Goal: Information Seeking & Learning: Learn about a topic

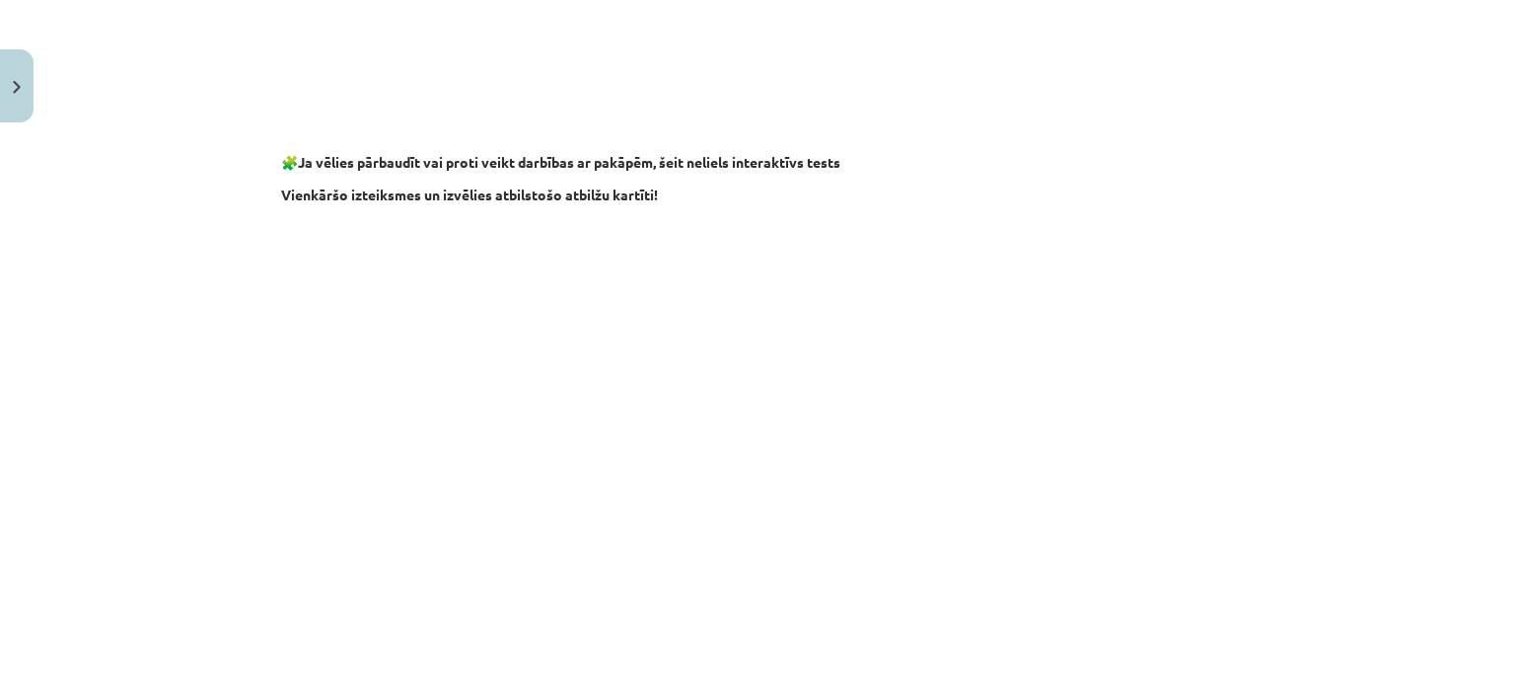
scroll to position [1928, 0]
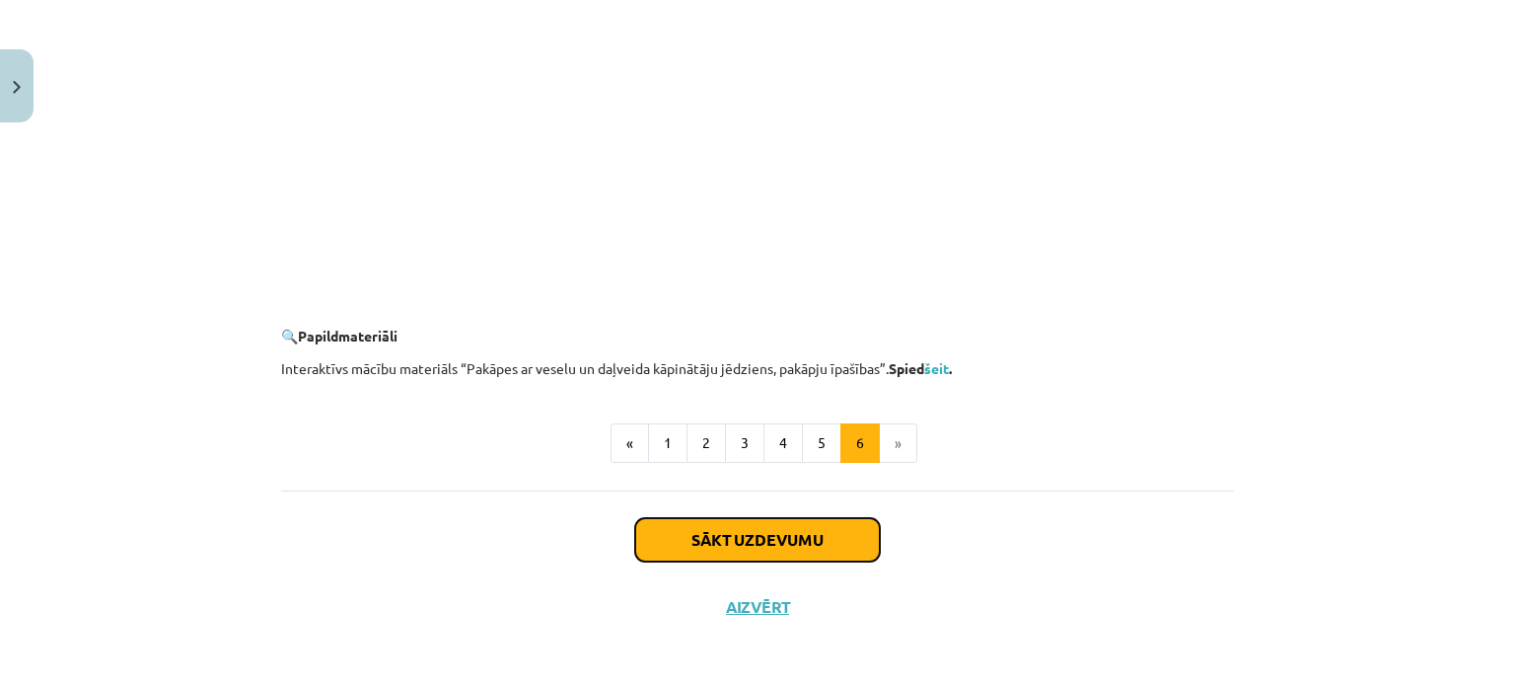
click at [847, 542] on button "Sākt uzdevumu" at bounding box center [757, 539] width 245 height 43
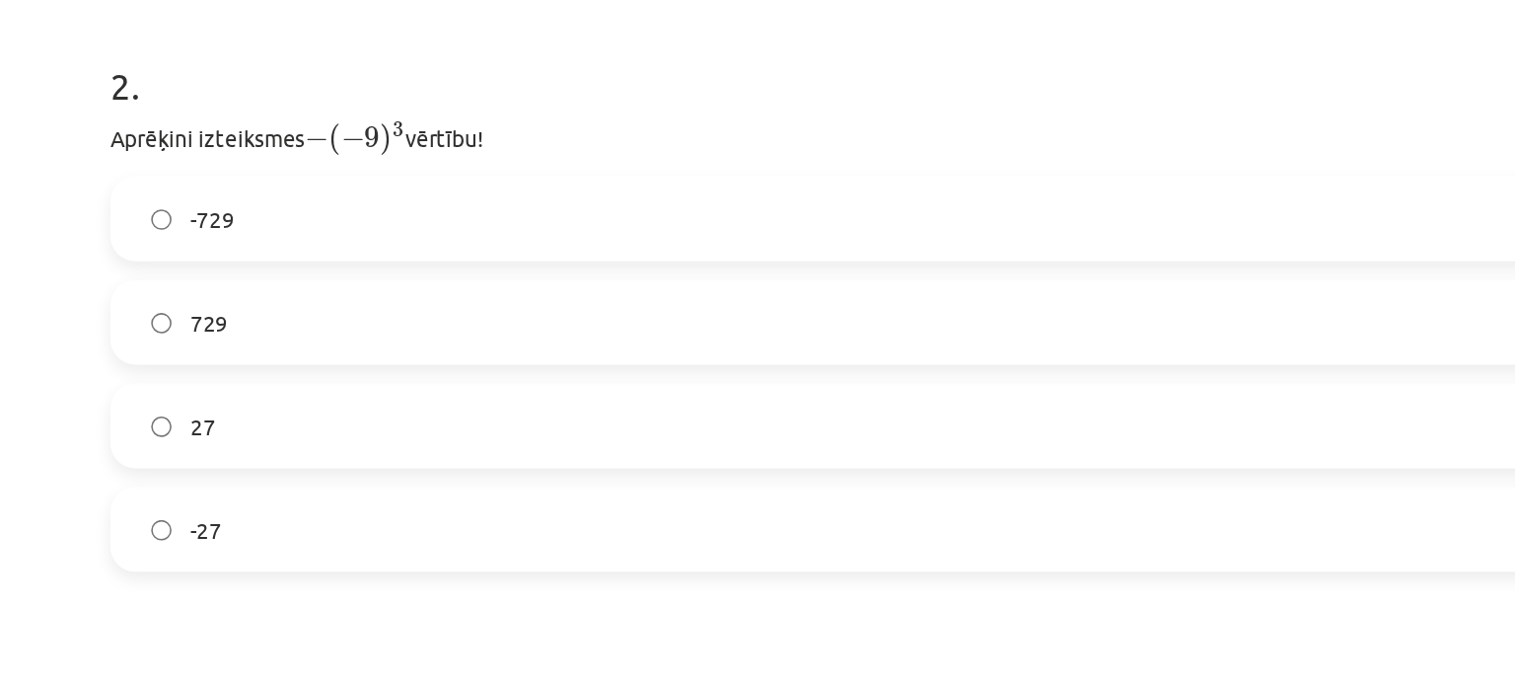
scroll to position [824, 0]
click at [909, 346] on label "729" at bounding box center [757, 349] width 949 height 49
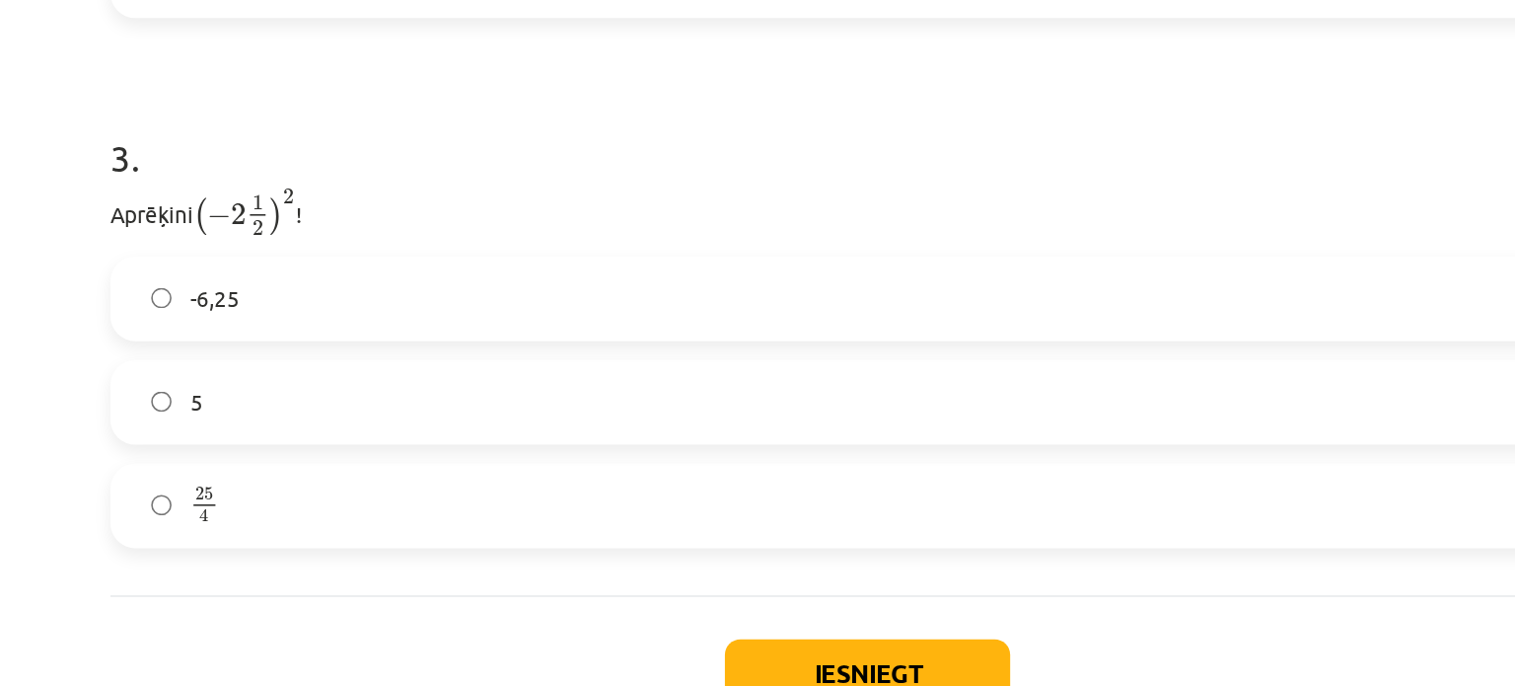
scroll to position [1174, 0]
click at [527, 455] on label "25 4 25 4" at bounding box center [757, 462] width 949 height 49
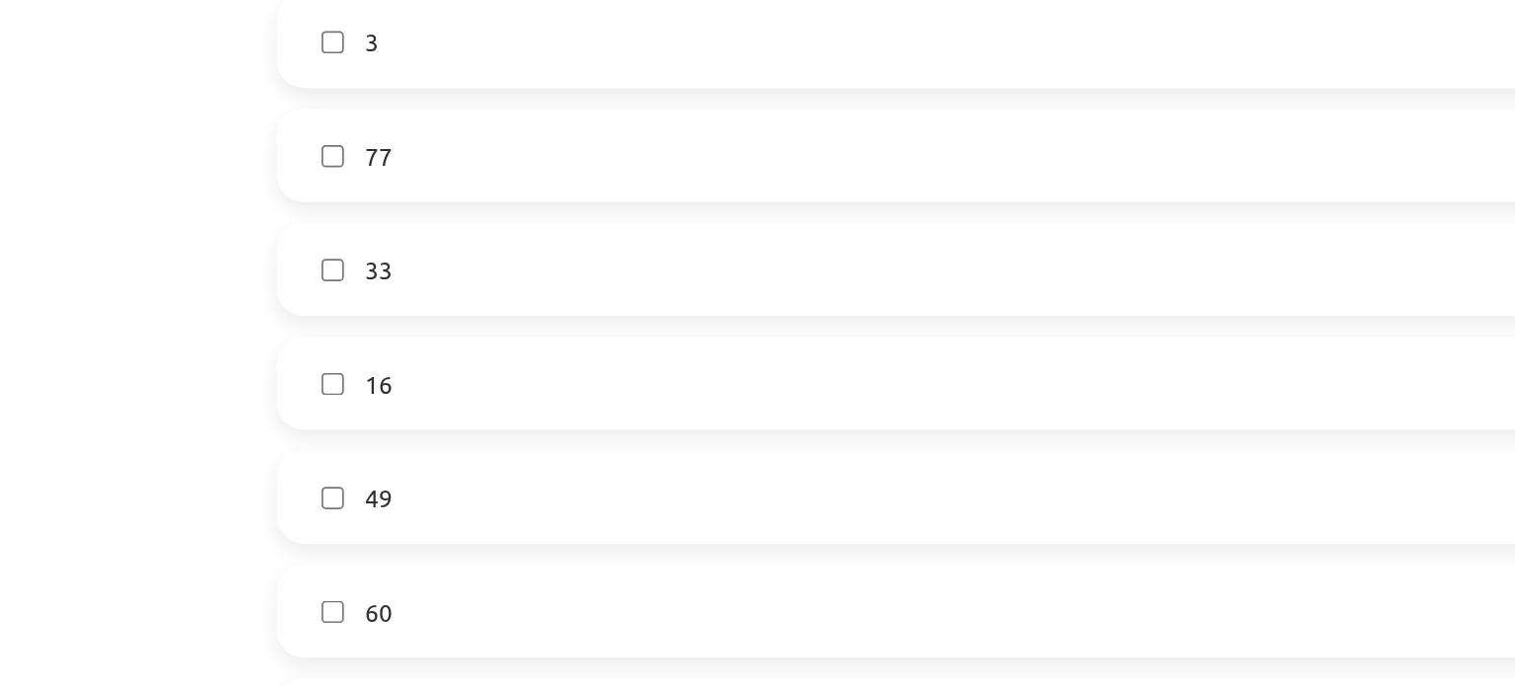
scroll to position [296, 0]
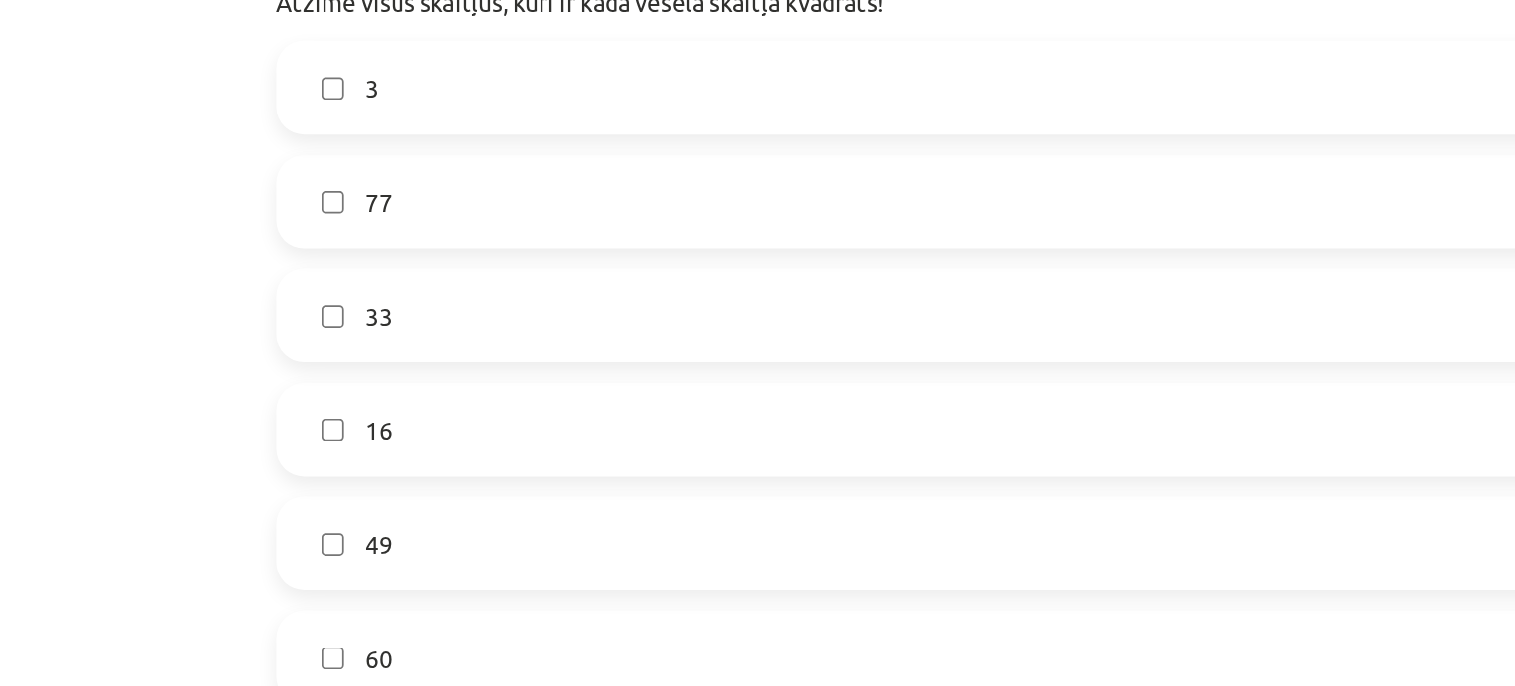
click at [384, 421] on label "16" at bounding box center [757, 418] width 949 height 49
click at [395, 475] on label "49" at bounding box center [757, 483] width 949 height 49
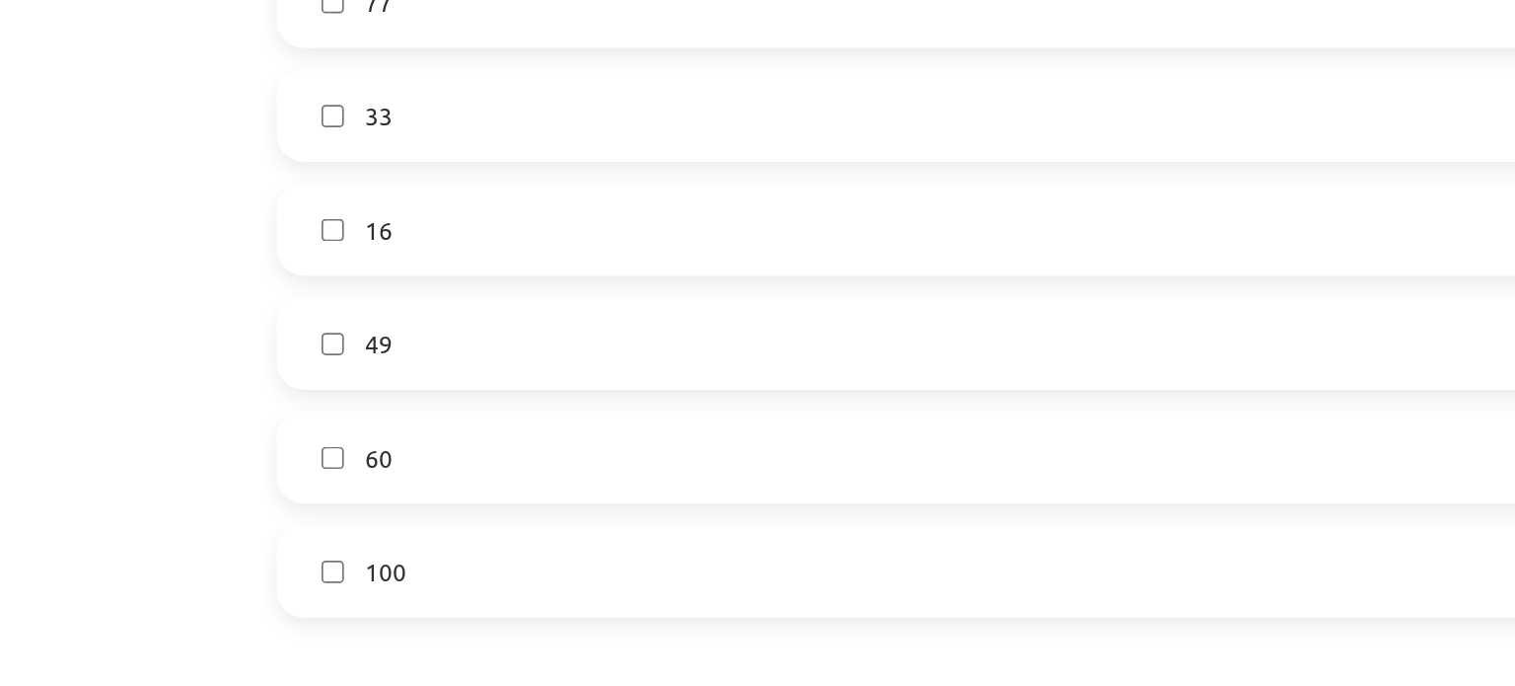
scroll to position [453, 0]
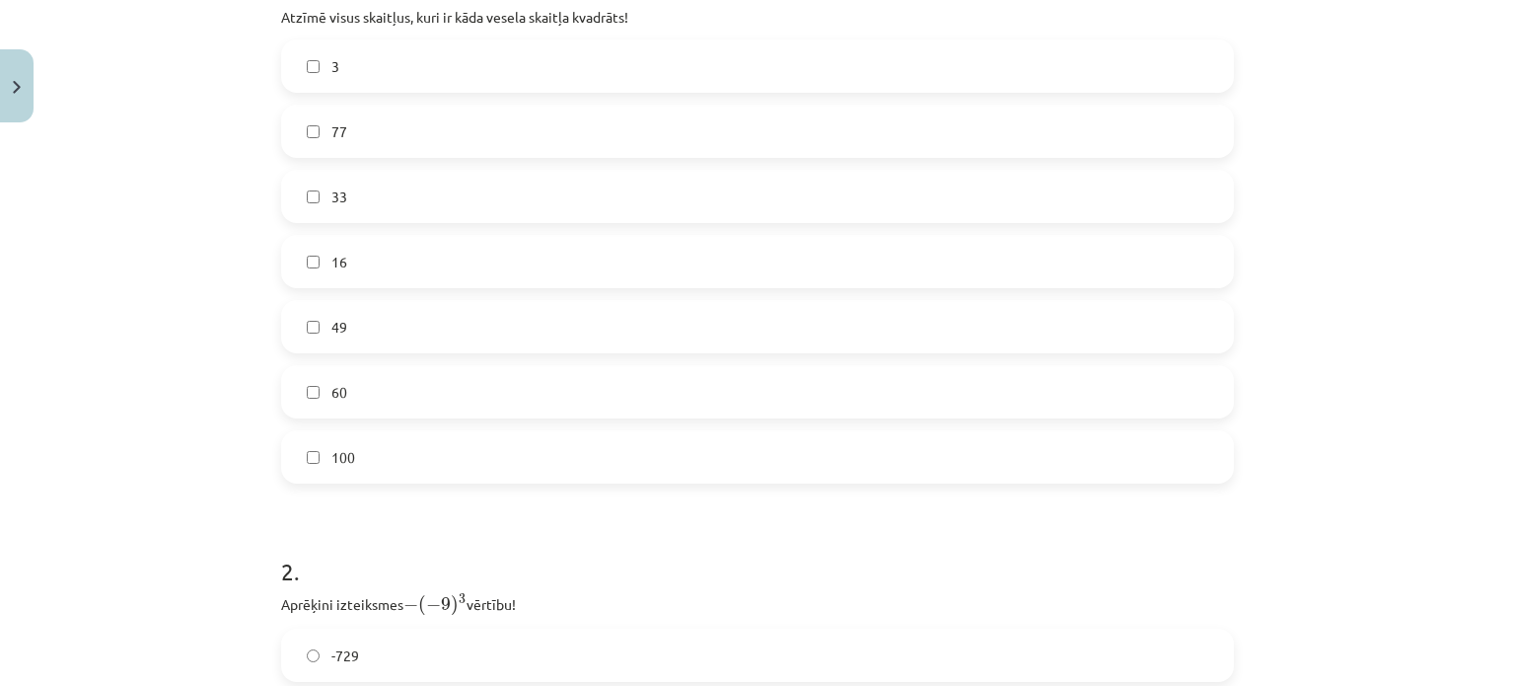
click at [495, 491] on form "1 . Atzīmē visus skaitļus, kuri ir kāda vesela skaitļa kvadrāts! 3 77 33 16 49 …" at bounding box center [757, 575] width 953 height 1271
click at [490, 467] on label "100" at bounding box center [757, 456] width 949 height 49
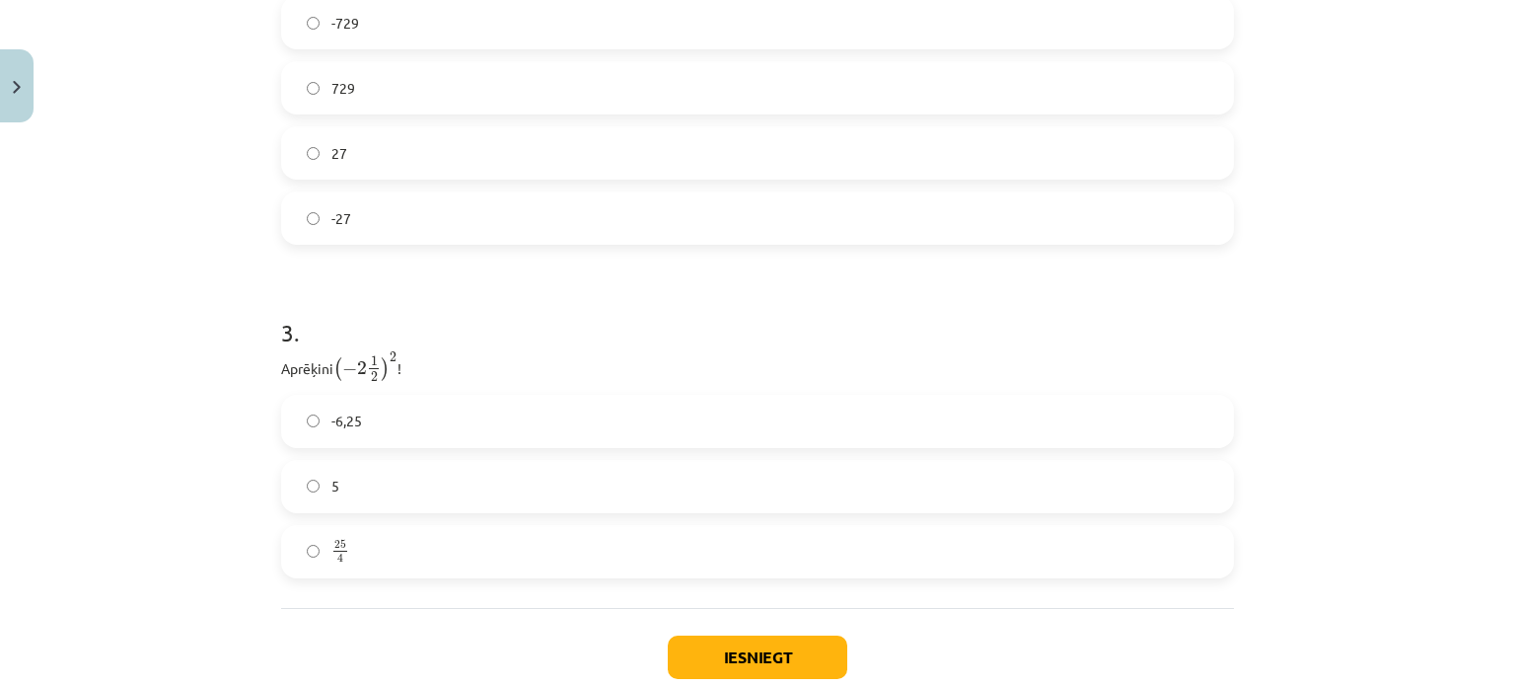
scroll to position [1204, 0]
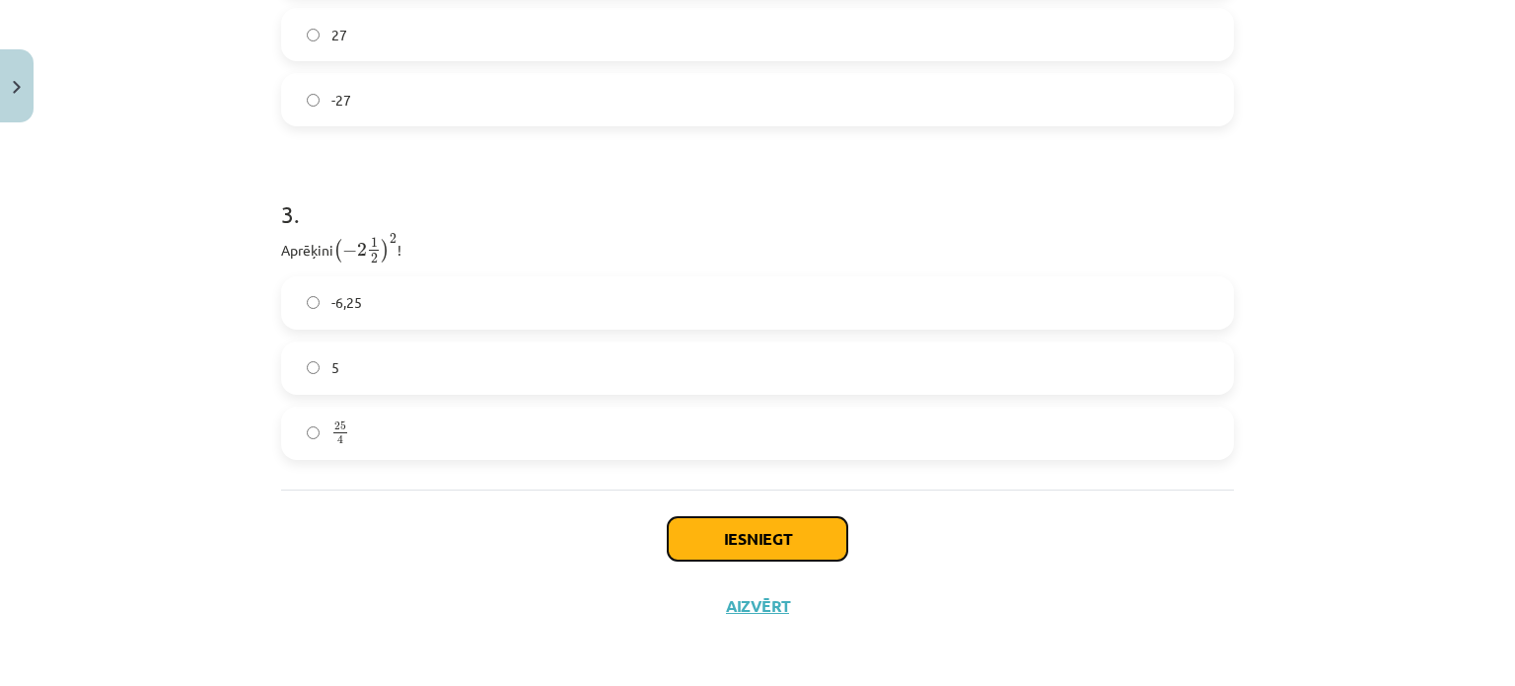
click at [744, 544] on button "Iesniegt" at bounding box center [758, 538] width 180 height 43
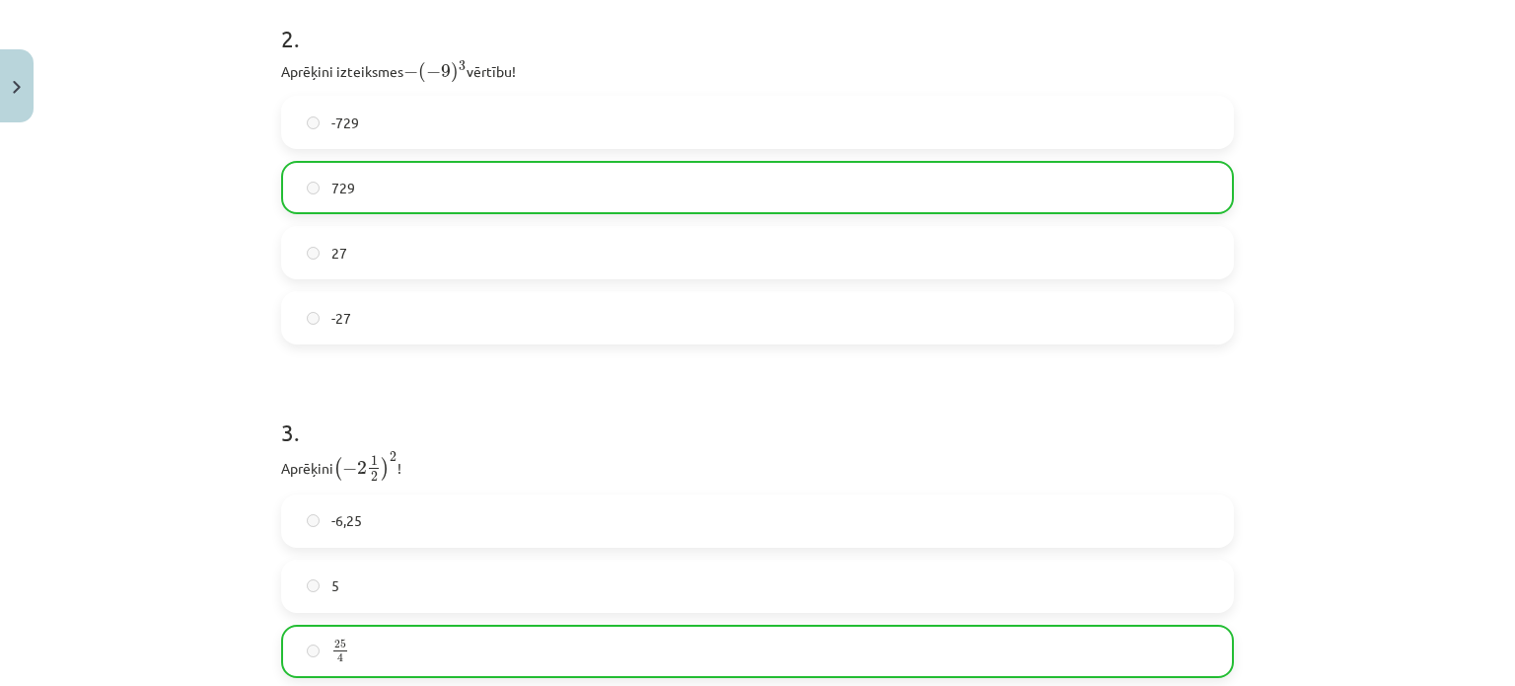
scroll to position [1267, 0]
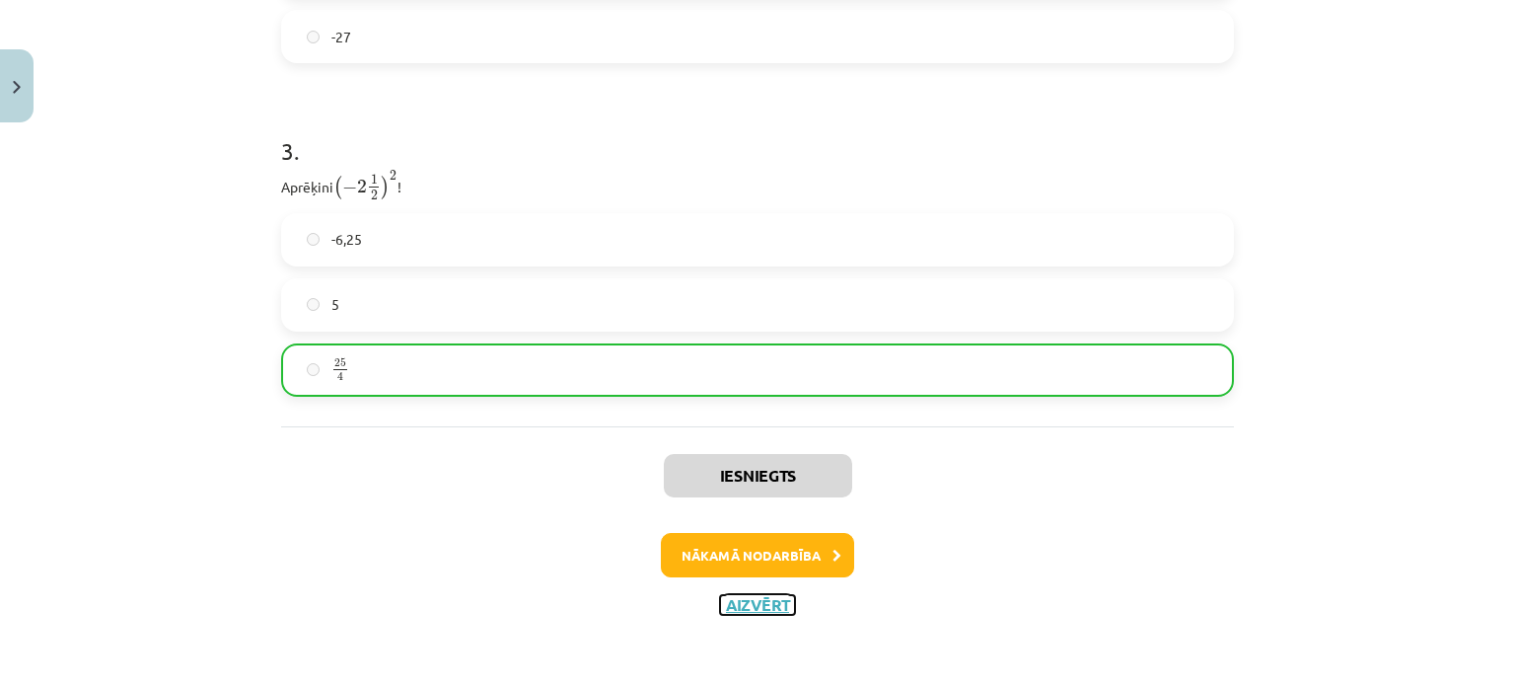
click at [742, 606] on button "Aizvērt" at bounding box center [757, 605] width 75 height 20
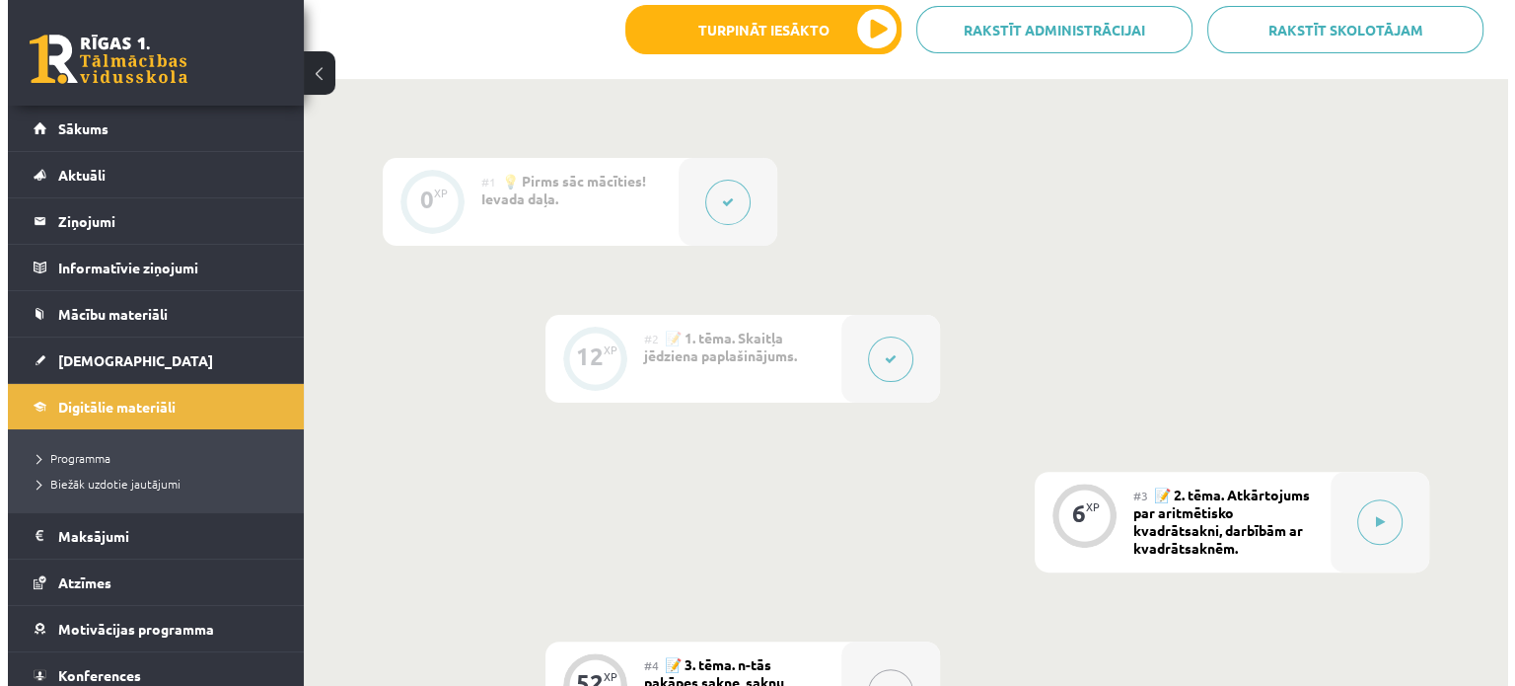
scroll to position [497, 0]
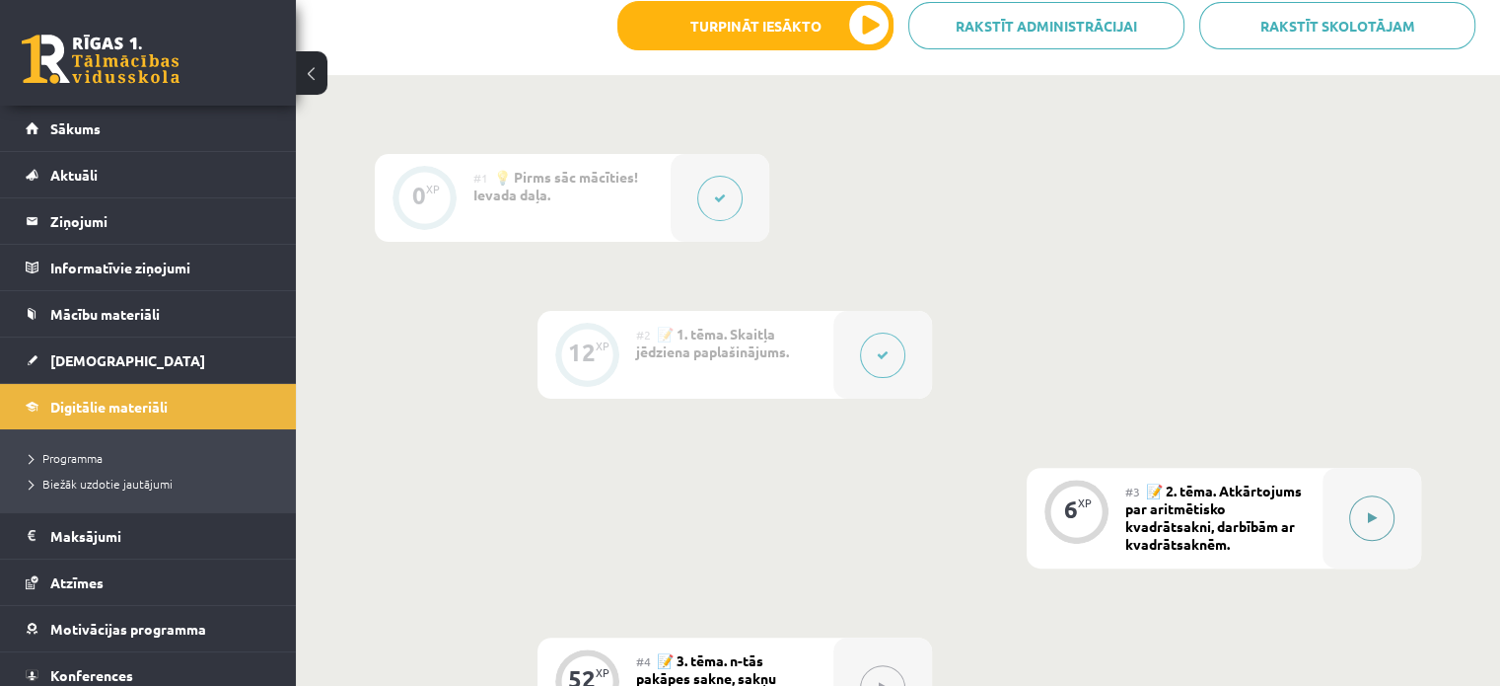
click at [1404, 546] on div at bounding box center [1372, 518] width 99 height 101
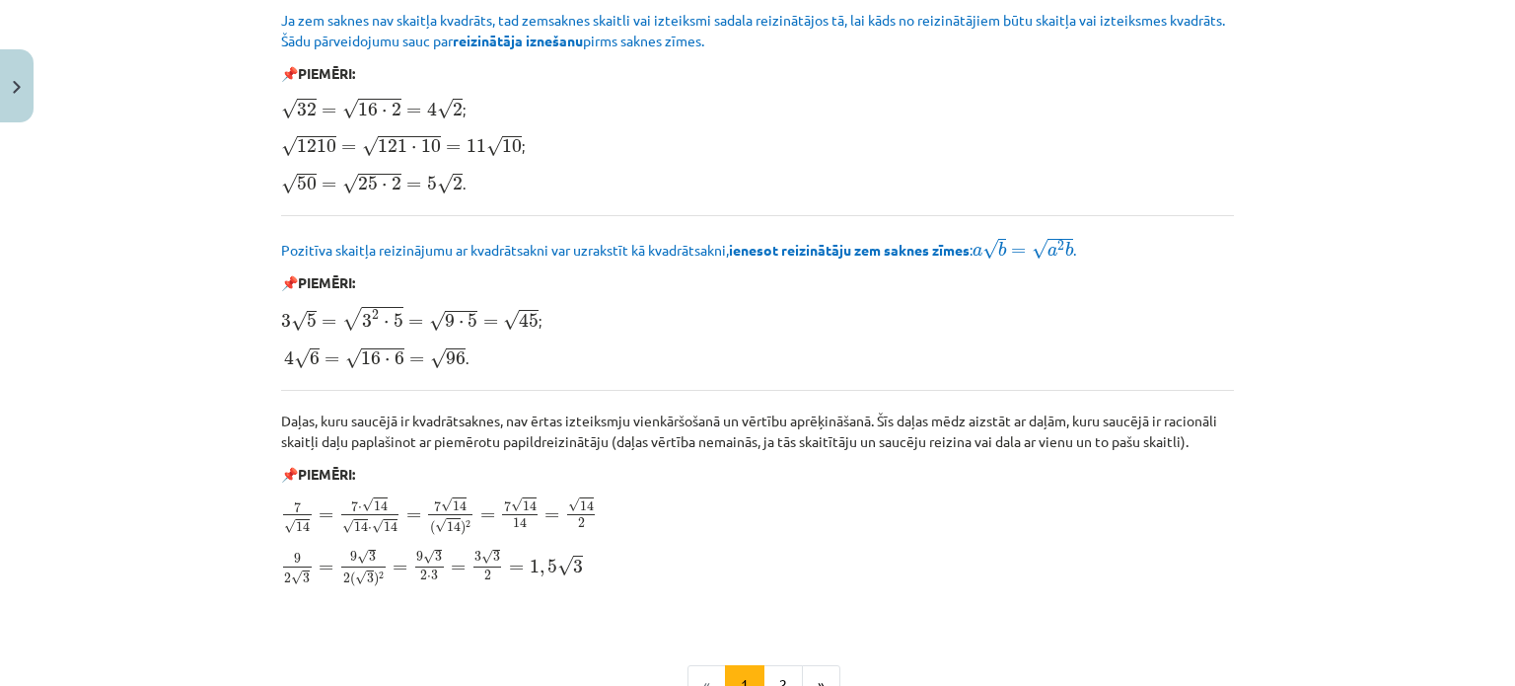
scroll to position [2402, 0]
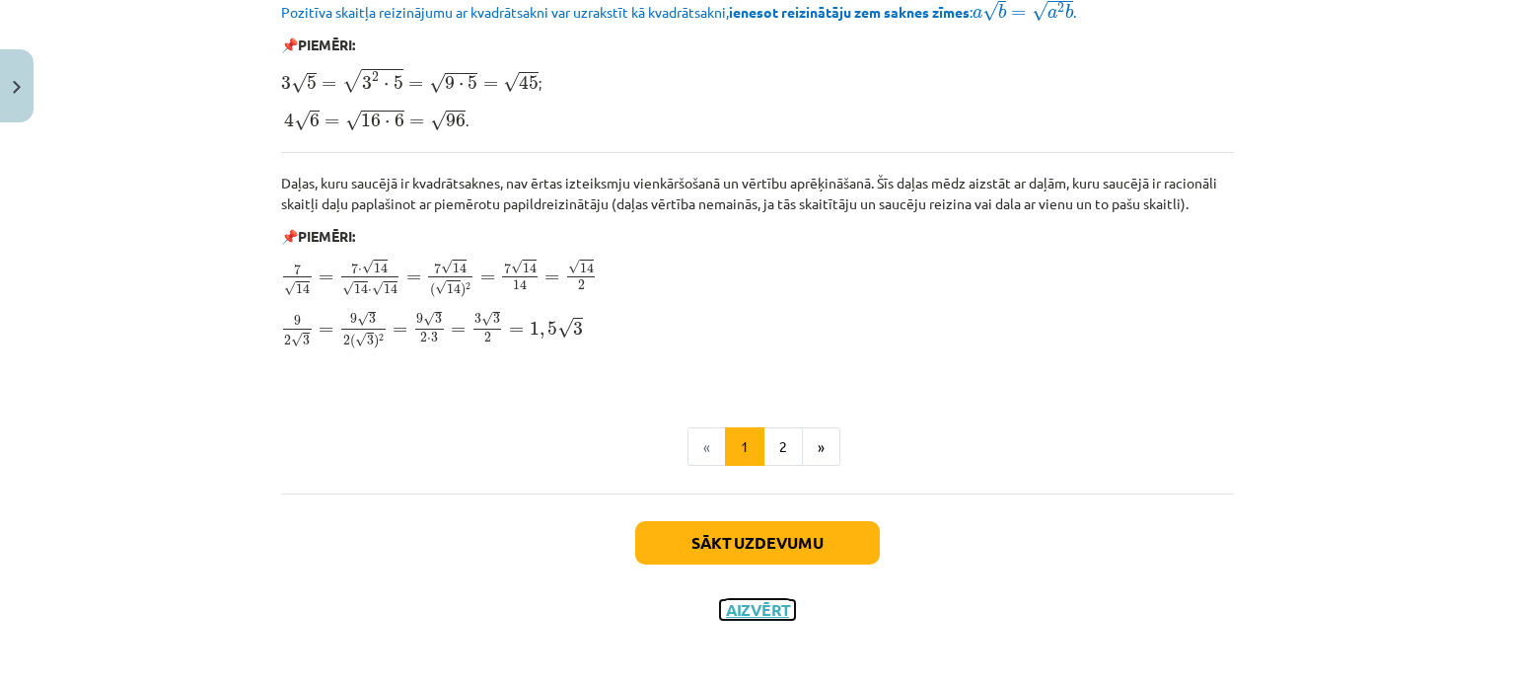
click at [766, 600] on button "Aizvērt" at bounding box center [757, 610] width 75 height 20
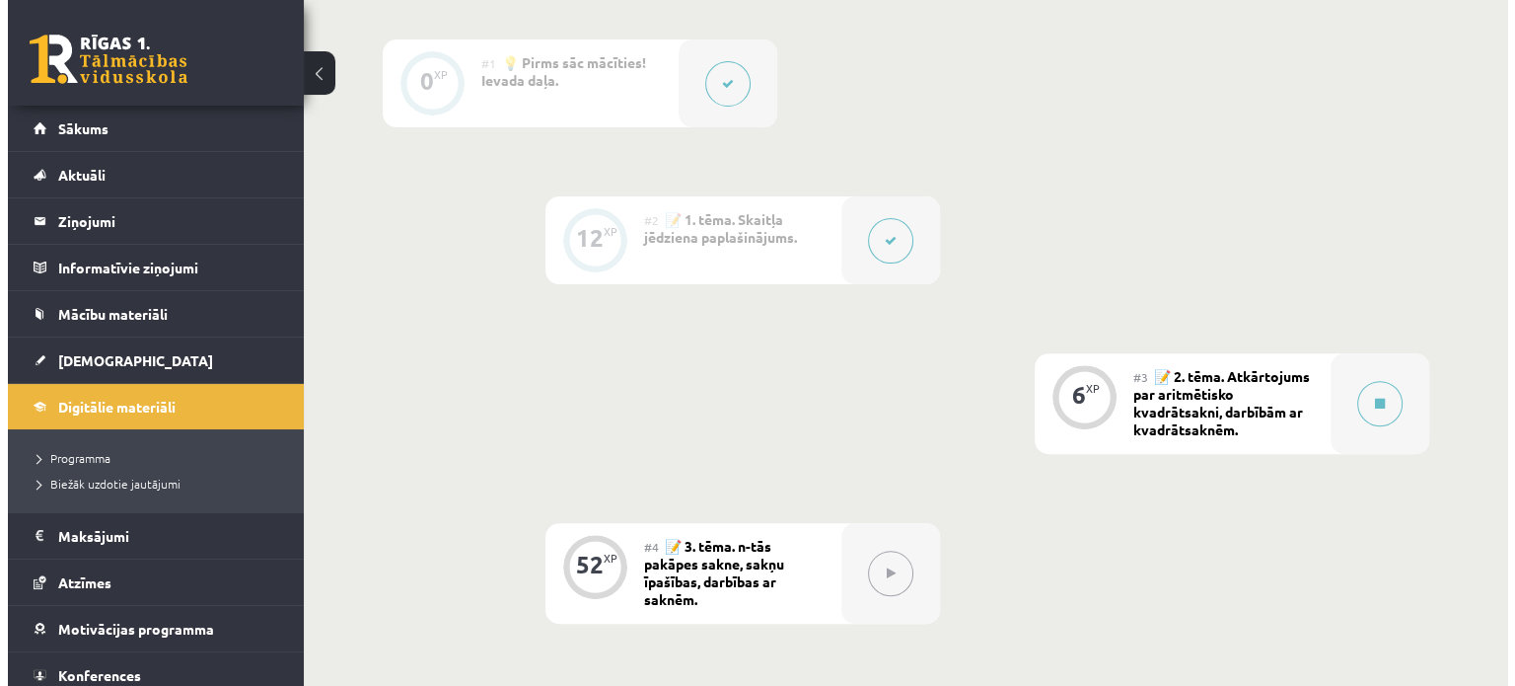
scroll to position [611, 0]
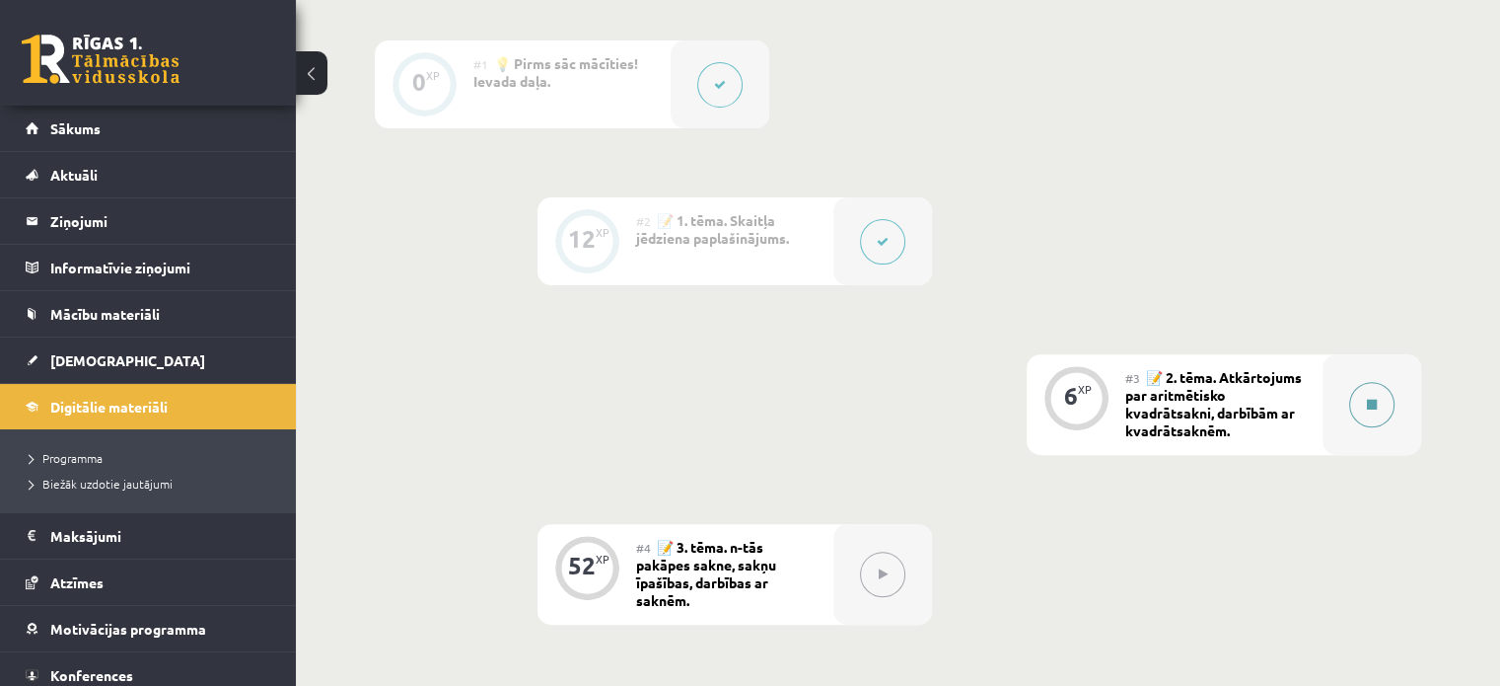
click at [1361, 426] on div at bounding box center [1372, 404] width 99 height 101
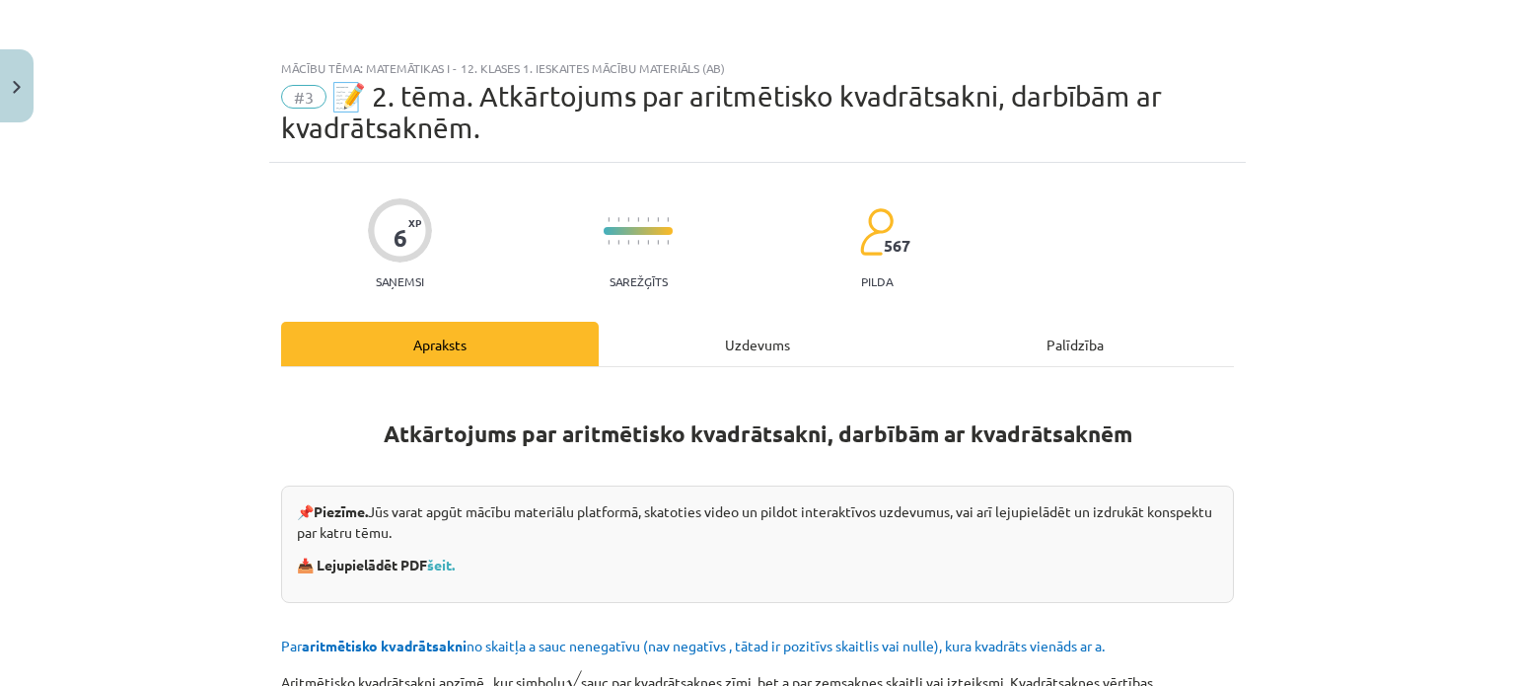
scroll to position [118, 0]
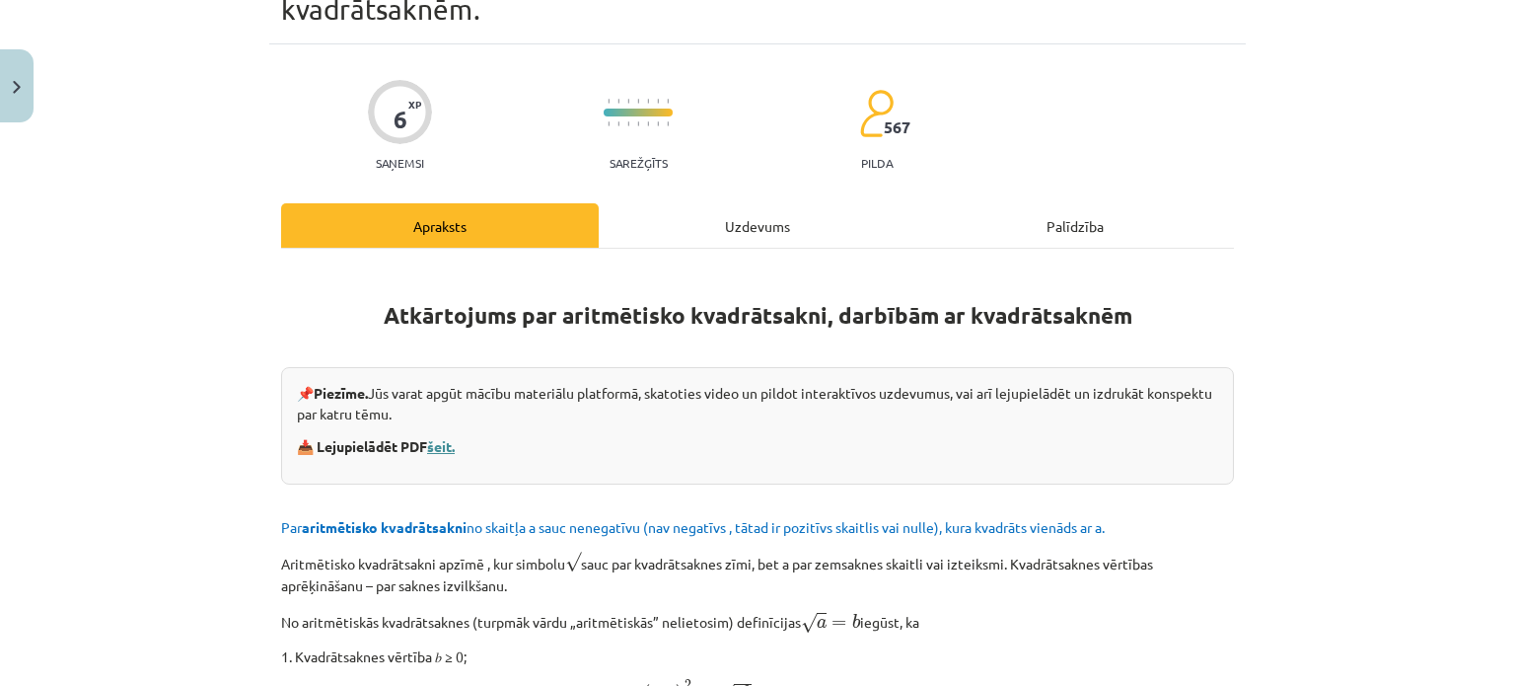
click at [449, 449] on link "šeit." at bounding box center [441, 446] width 28 height 18
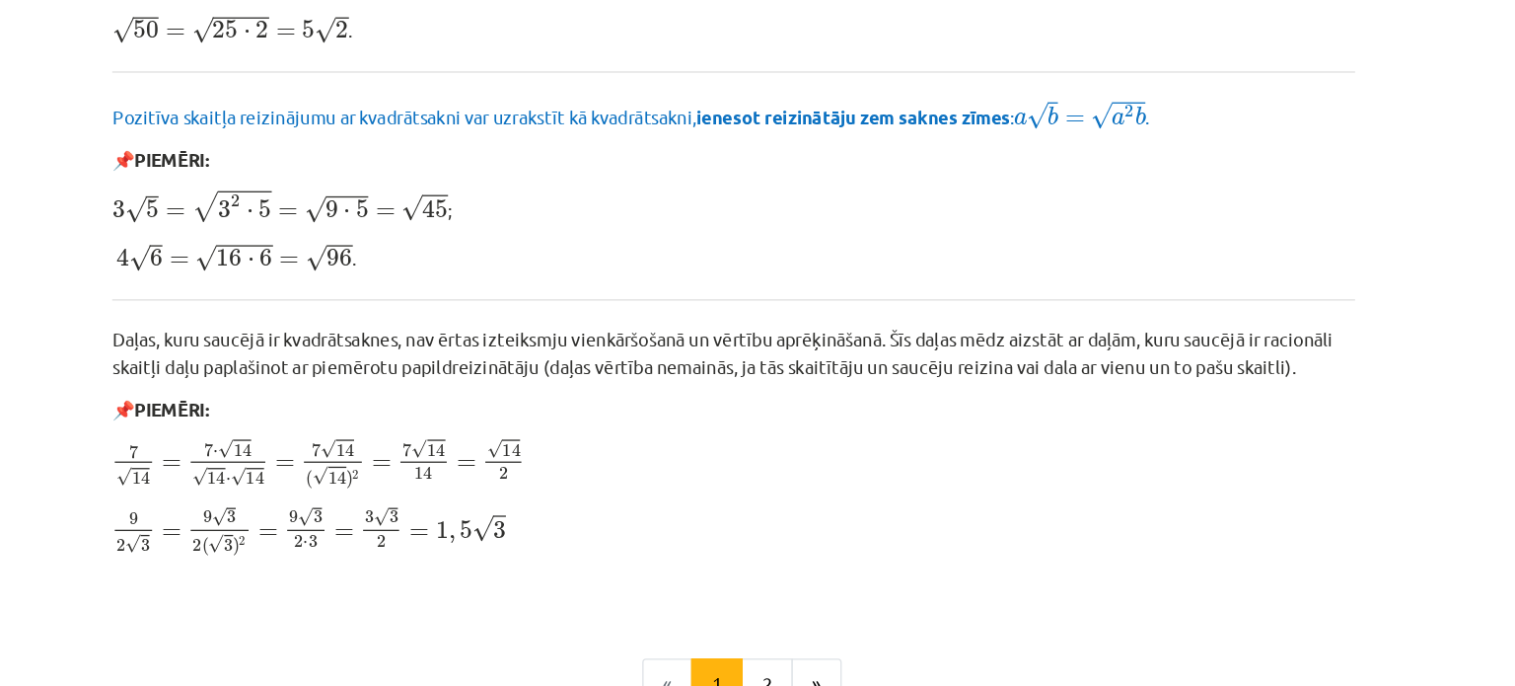
scroll to position [2402, 0]
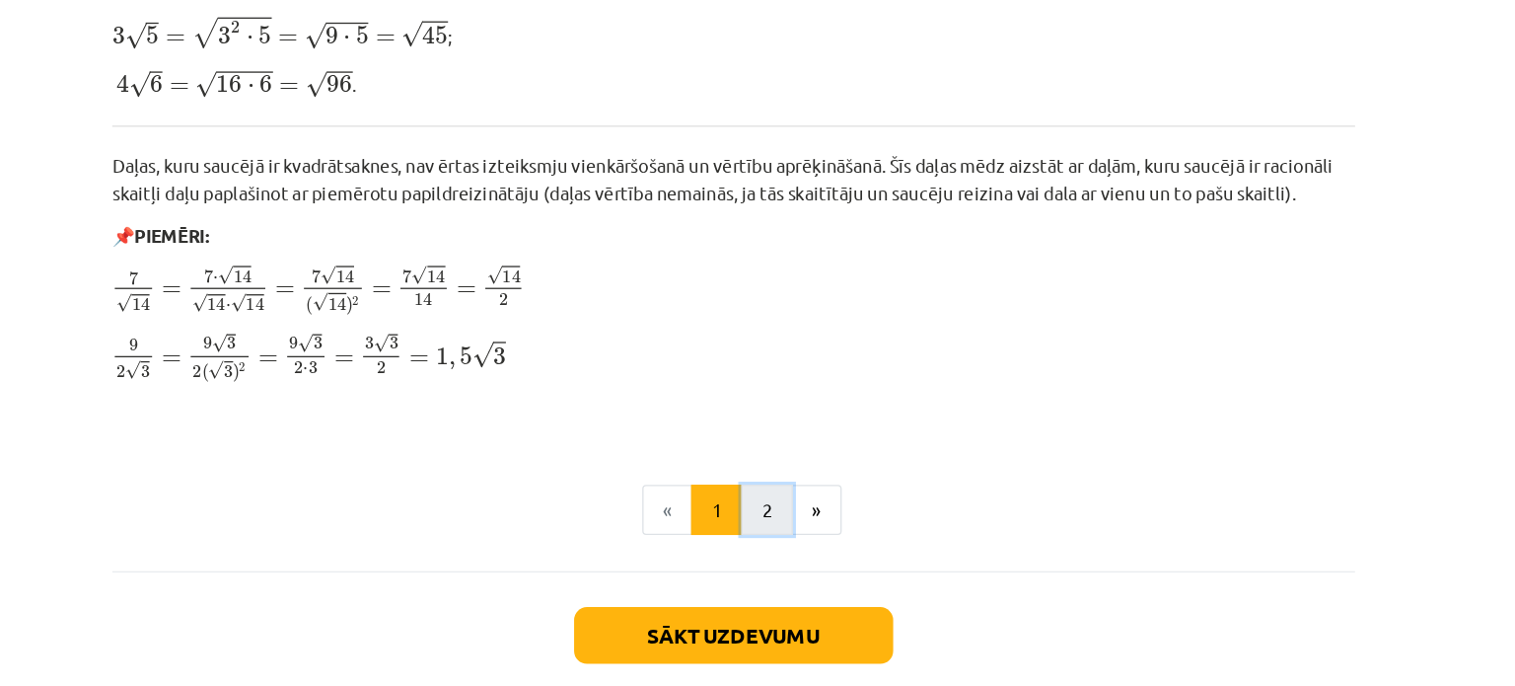
click at [765, 432] on button "2" at bounding box center [783, 446] width 39 height 39
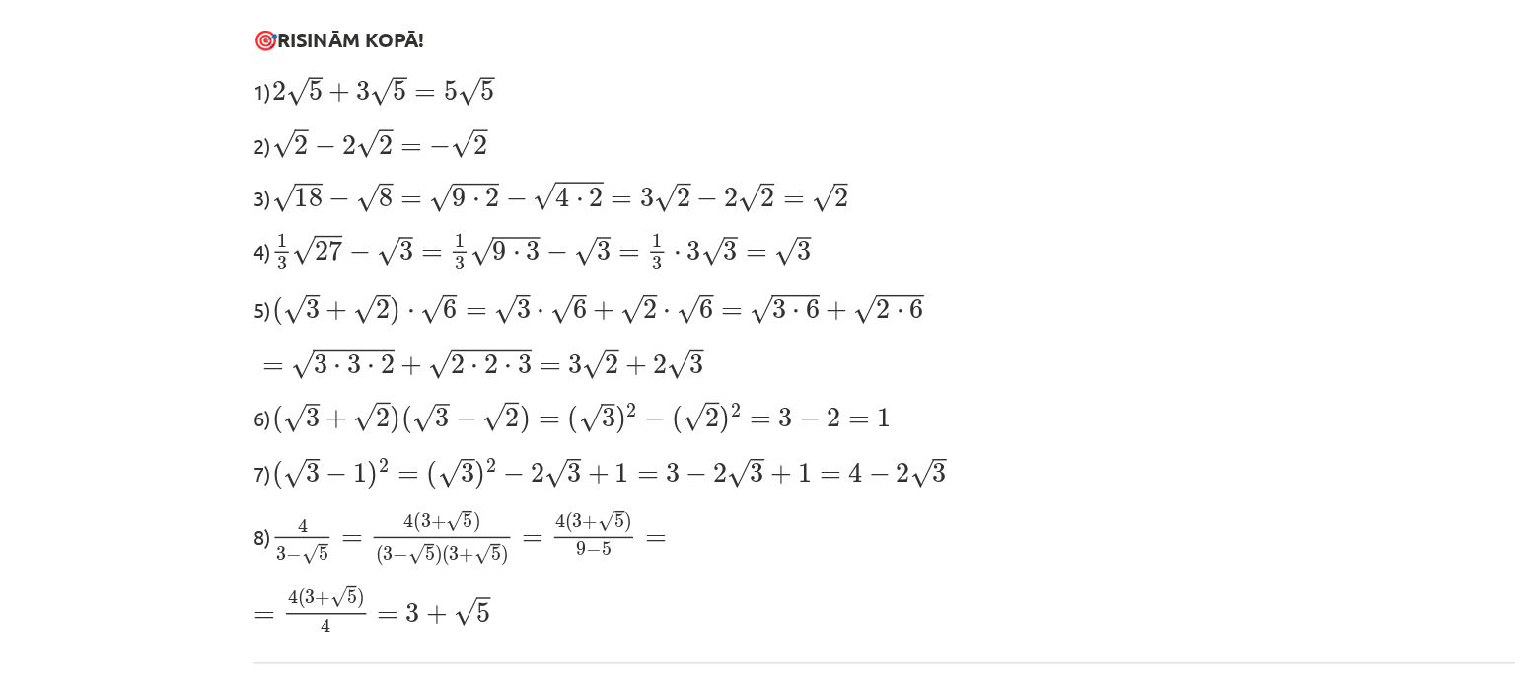
scroll to position [439, 0]
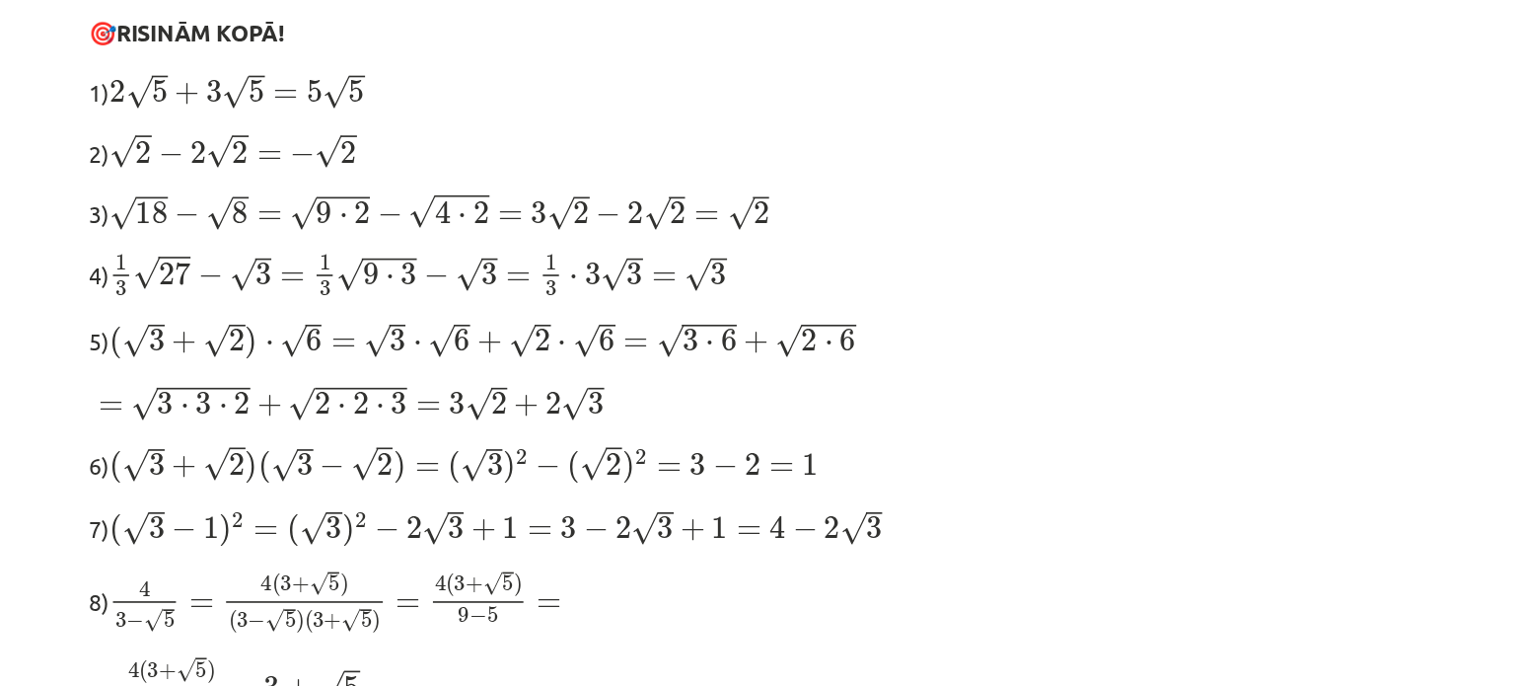
drag, startPoint x: 288, startPoint y: 309, endPoint x: 596, endPoint y: 336, distance: 309.0
click at [596, 336] on div "Darbības ar kvadrātsaknēm Savienojot divas vai vairākas kvadrātsaknes ar darbīb…" at bounding box center [757, 612] width 953 height 1332
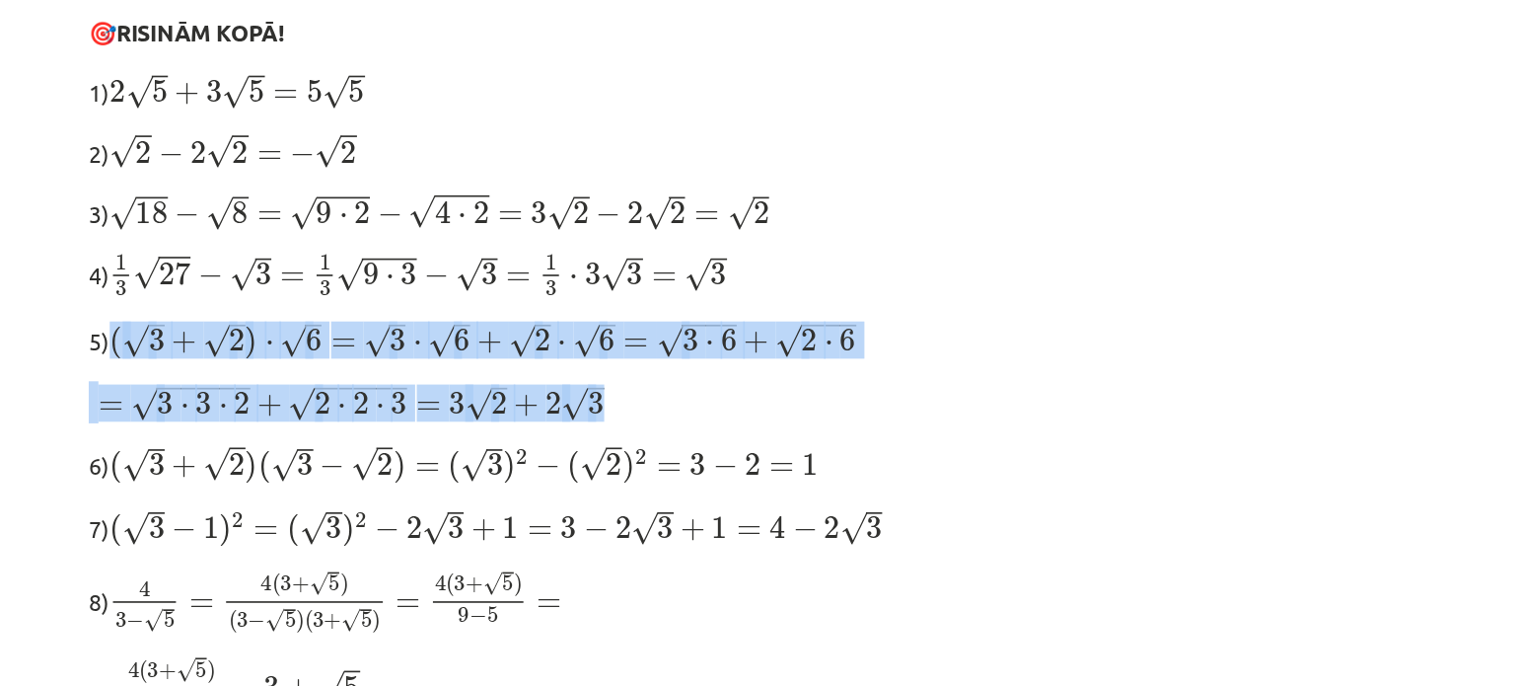
drag, startPoint x: 596, startPoint y: 336, endPoint x: 289, endPoint y: 306, distance: 308.3
click at [289, 306] on div "Darbības ar kvadrātsaknēm Savienojot divas vai vairākas kvadrātsaknes ar darbīb…" at bounding box center [757, 612] width 953 height 1332
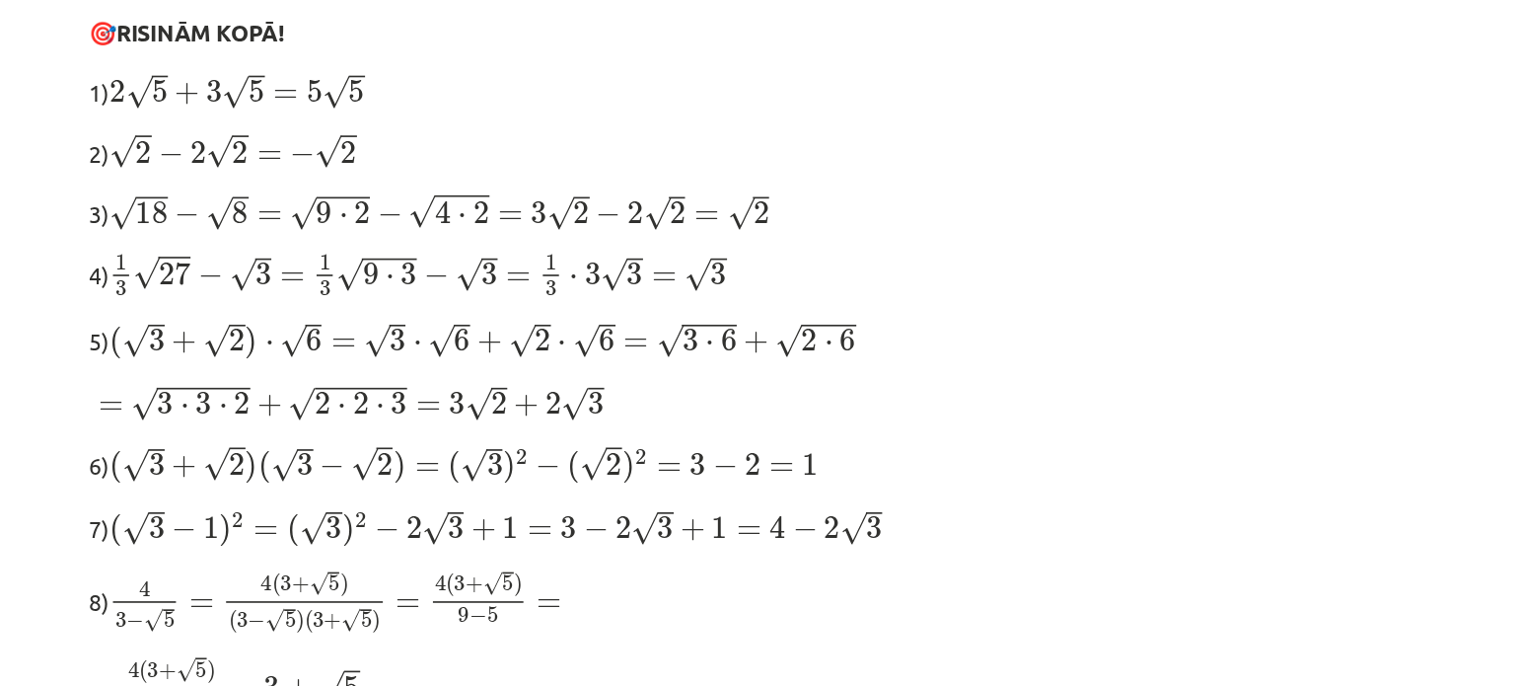
click at [850, 367] on p "6) ( √ 3 + √ 2 ) ( √ 3 − √ 2 ) = ( √ 3 ) 2 − ( √ 2 ) 2 = 3 − 2 = 1 ( 3 + 2 ) ( …" at bounding box center [757, 380] width 953 height 27
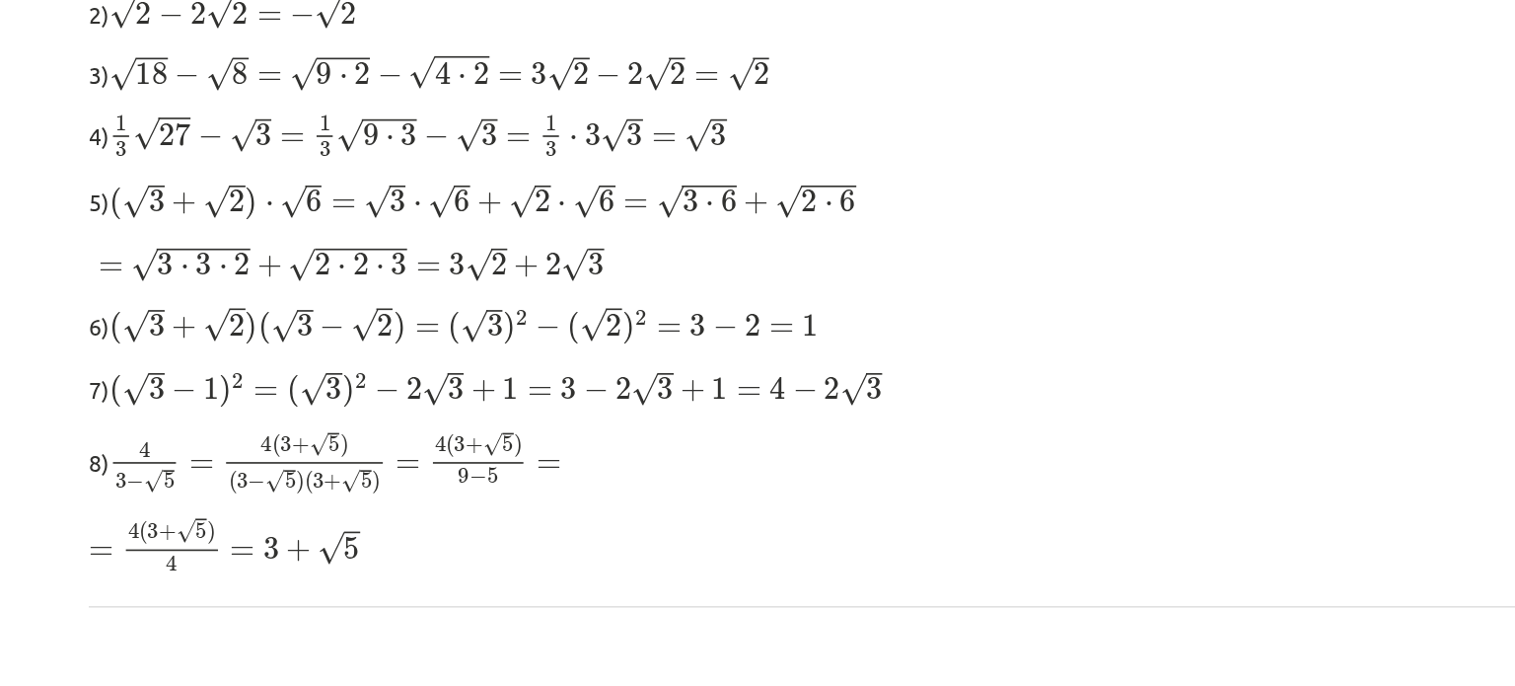
scroll to position [525, 0]
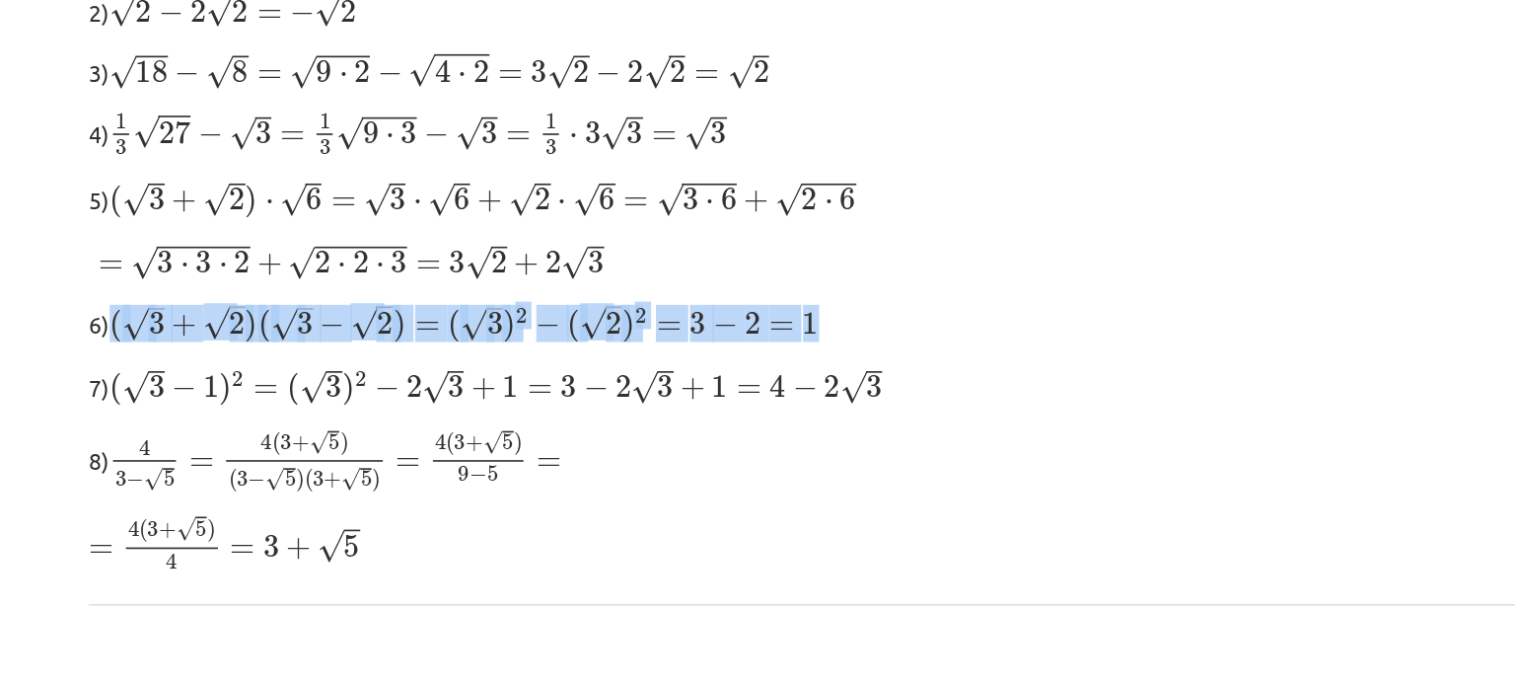
drag, startPoint x: 292, startPoint y: 289, endPoint x: 761, endPoint y: 282, distance: 468.6
click at [761, 282] on p "6) ( √ 3 + √ 2 ) ( √ 3 − √ 2 ) = ( √ 3 ) 2 − ( √ 2 ) 2 = 3 − 2 = 1 ( 3 + 2 ) ( …" at bounding box center [757, 294] width 953 height 27
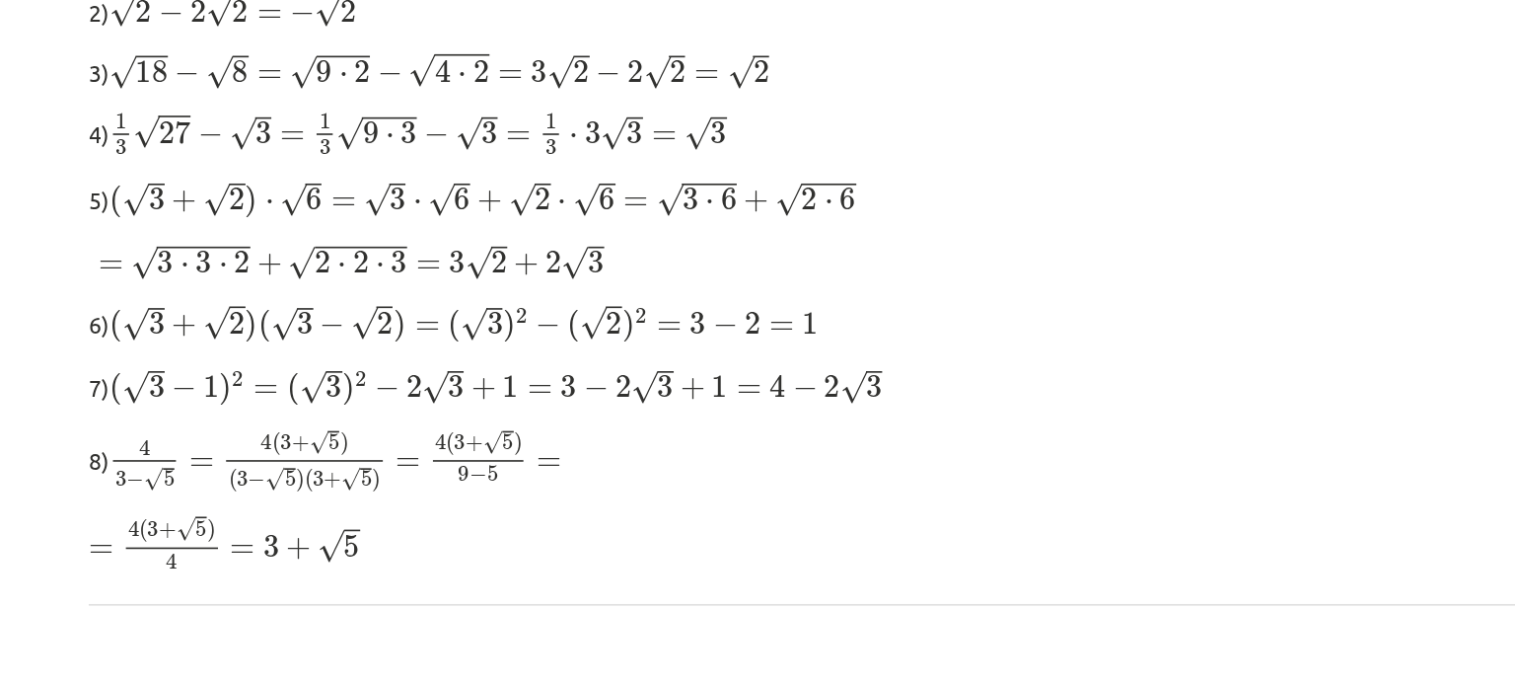
click at [761, 282] on p "6) ( √ 3 + √ 2 ) ( √ 3 − √ 2 ) = ( √ 3 ) 2 − ( √ 2 ) 2 = 3 − 2 = 1 ( 3 + 2 ) ( …" at bounding box center [757, 294] width 953 height 27
drag, startPoint x: 288, startPoint y: 326, endPoint x: 797, endPoint y: 315, distance: 509.2
click at [797, 320] on p "7) ( √ 3 − 1 ) 2 = ( √ 3 ) 2 − 2 √ 3 + 1 = 3 − 2 √ 3 + 1 = 4 − 2 √ 3 ( 3 − 1 ) …" at bounding box center [757, 333] width 953 height 27
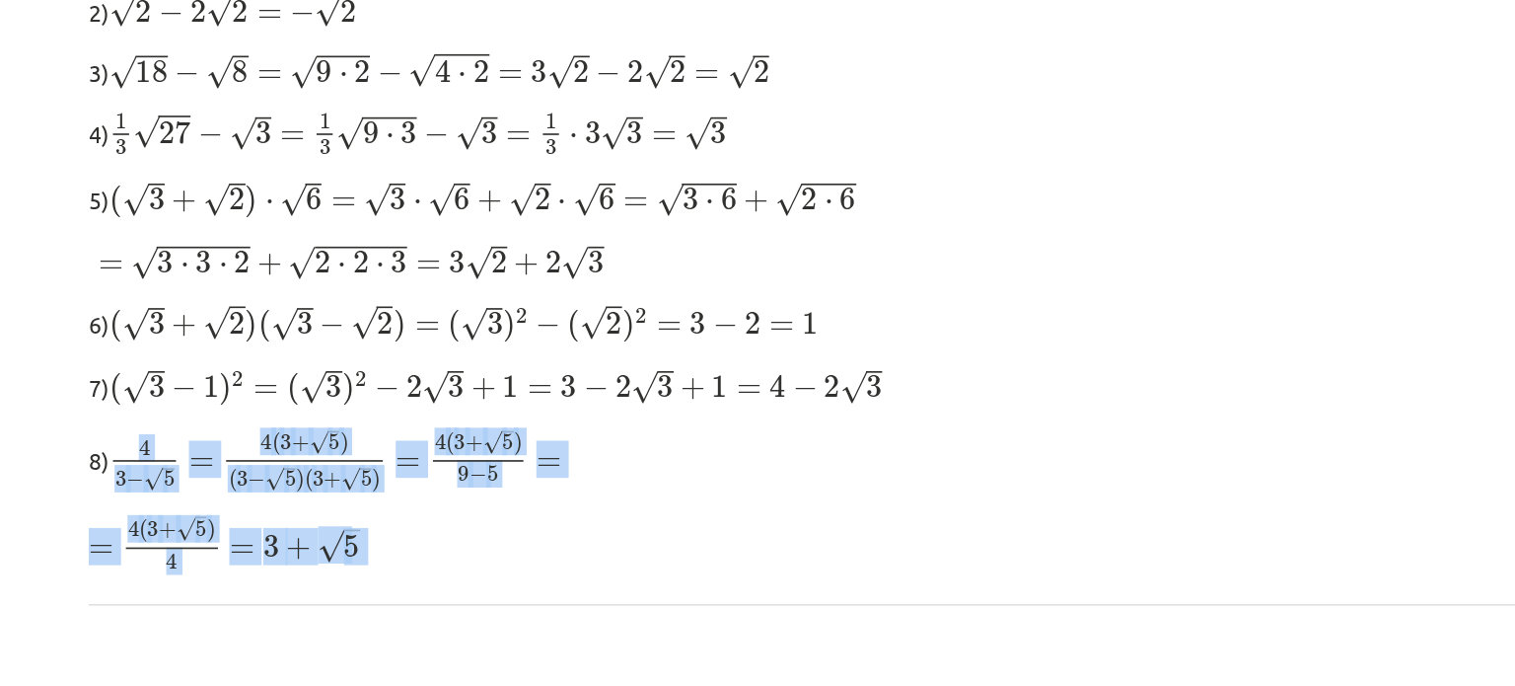
drag, startPoint x: 286, startPoint y: 369, endPoint x: 461, endPoint y: 458, distance: 195.9
click at [461, 458] on div "Darbības ar kvadrātsaknēm Savienojot divas vai vairākas kvadrātsaknes ar darbīb…" at bounding box center [757, 526] width 953 height 1332
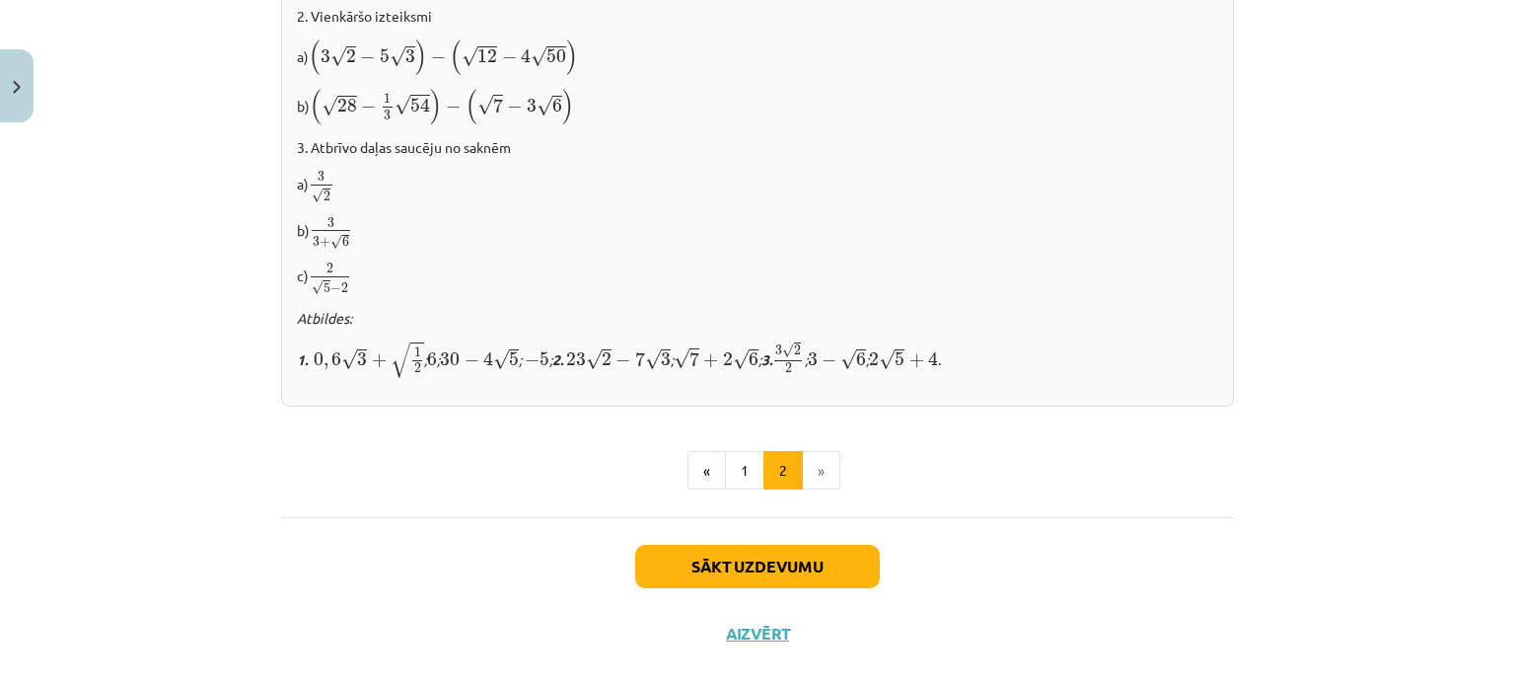
scroll to position [1330, 0]
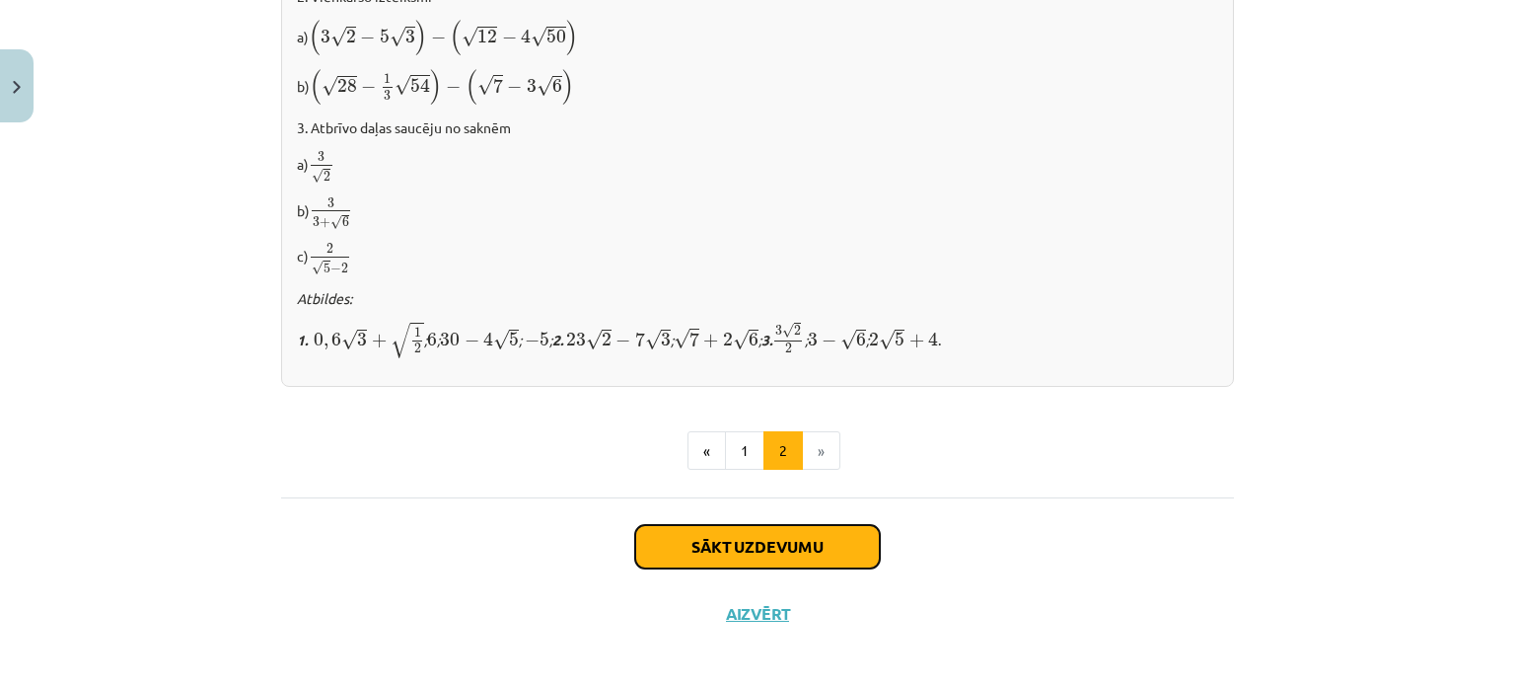
click at [815, 545] on button "Sākt uzdevumu" at bounding box center [757, 546] width 245 height 43
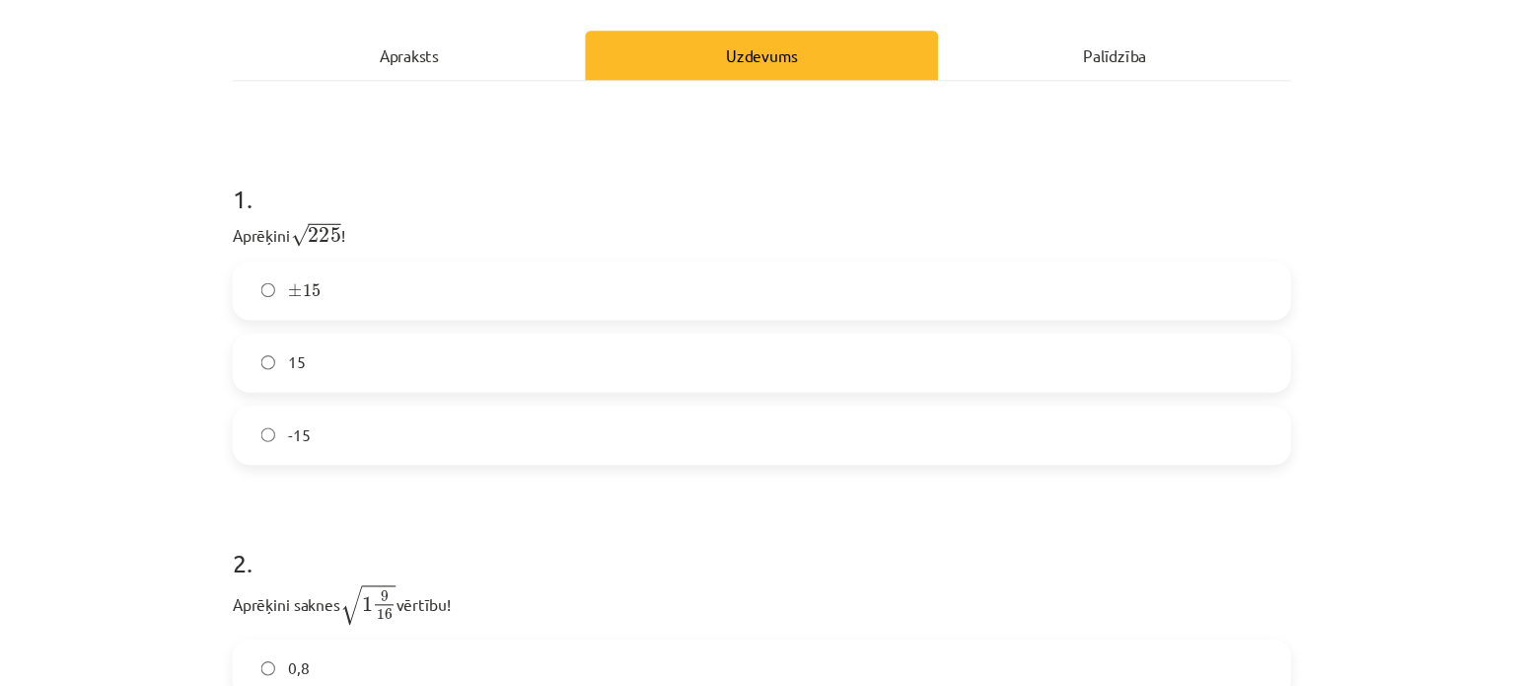
scroll to position [610, 0]
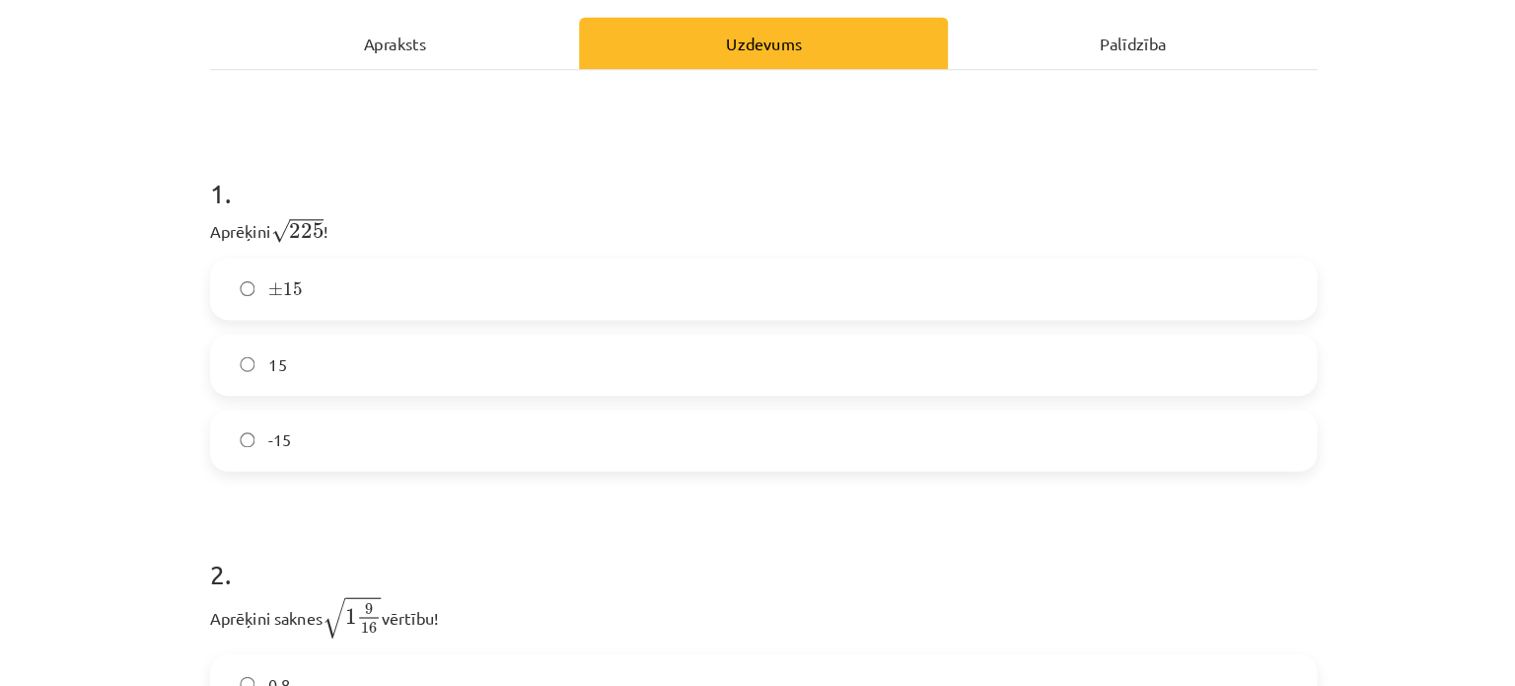
click at [688, 363] on label "15" at bounding box center [757, 356] width 949 height 49
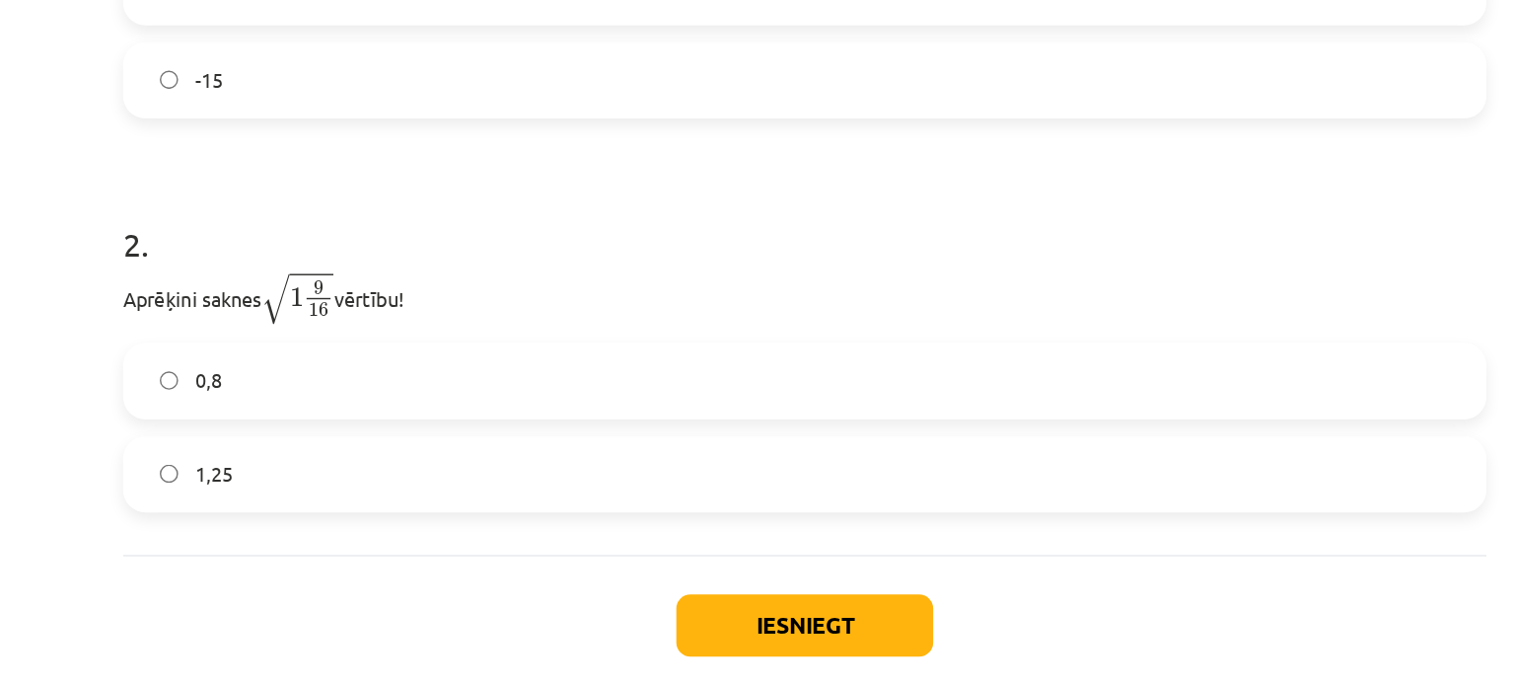
click at [649, 421] on label "1,25" at bounding box center [757, 431] width 949 height 49
click at [741, 535] on button "Iesniegt" at bounding box center [758, 537] width 180 height 43
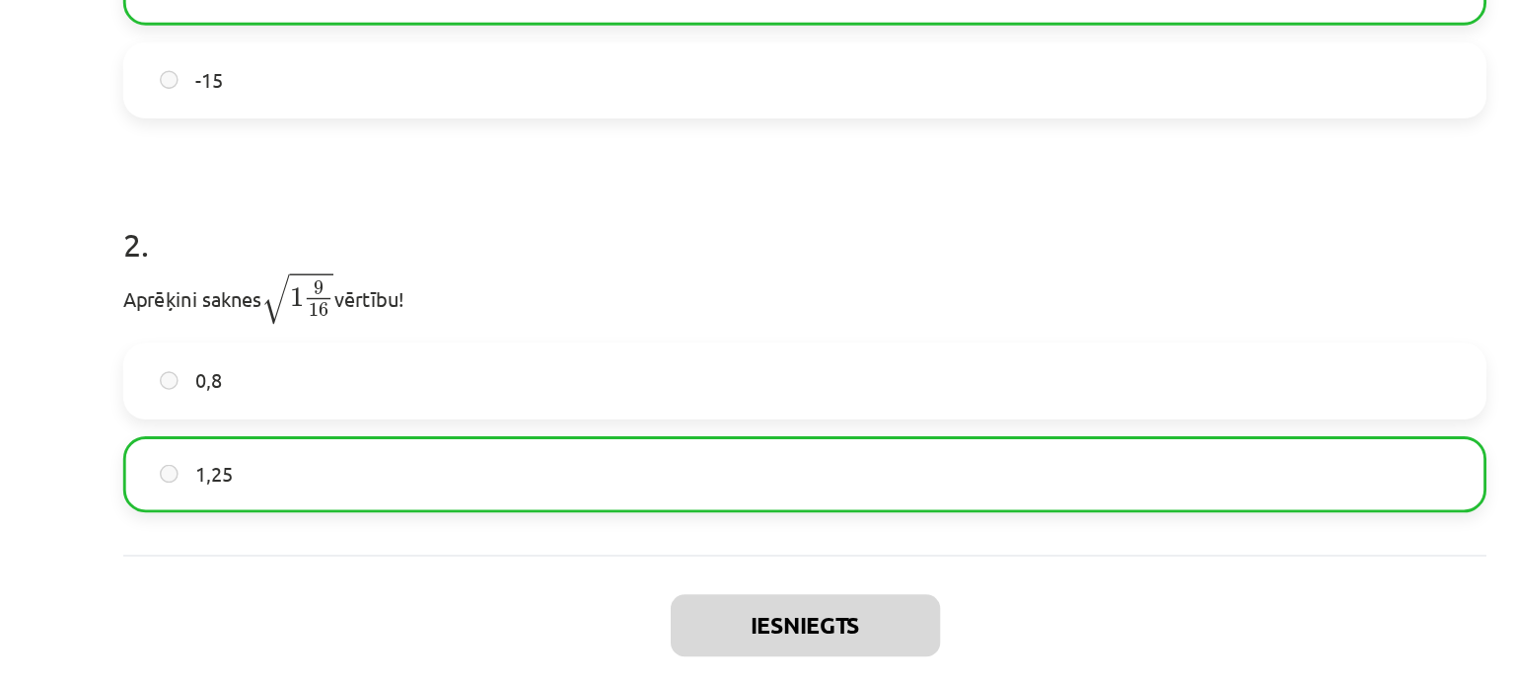
scroll to position [591, 0]
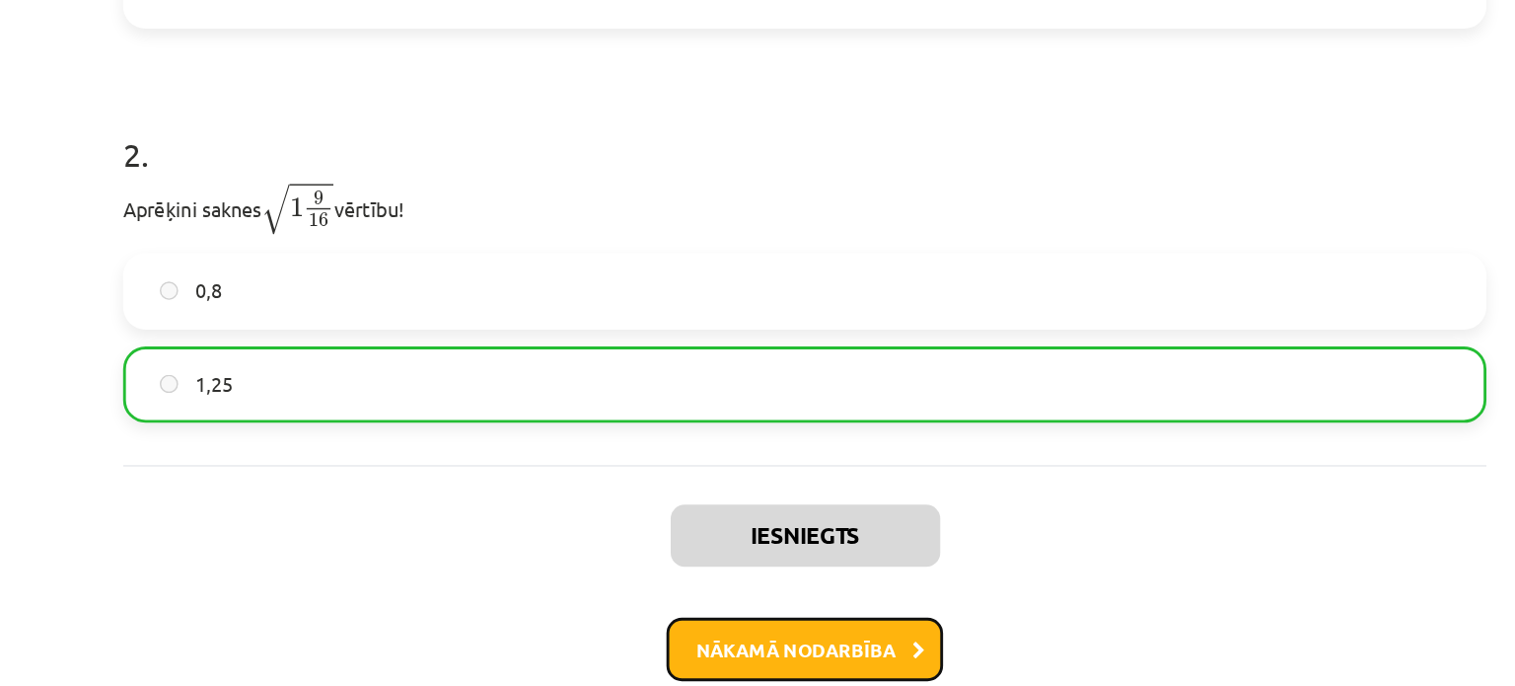
click at [748, 554] on button "Nākamā nodarbība" at bounding box center [757, 555] width 193 height 45
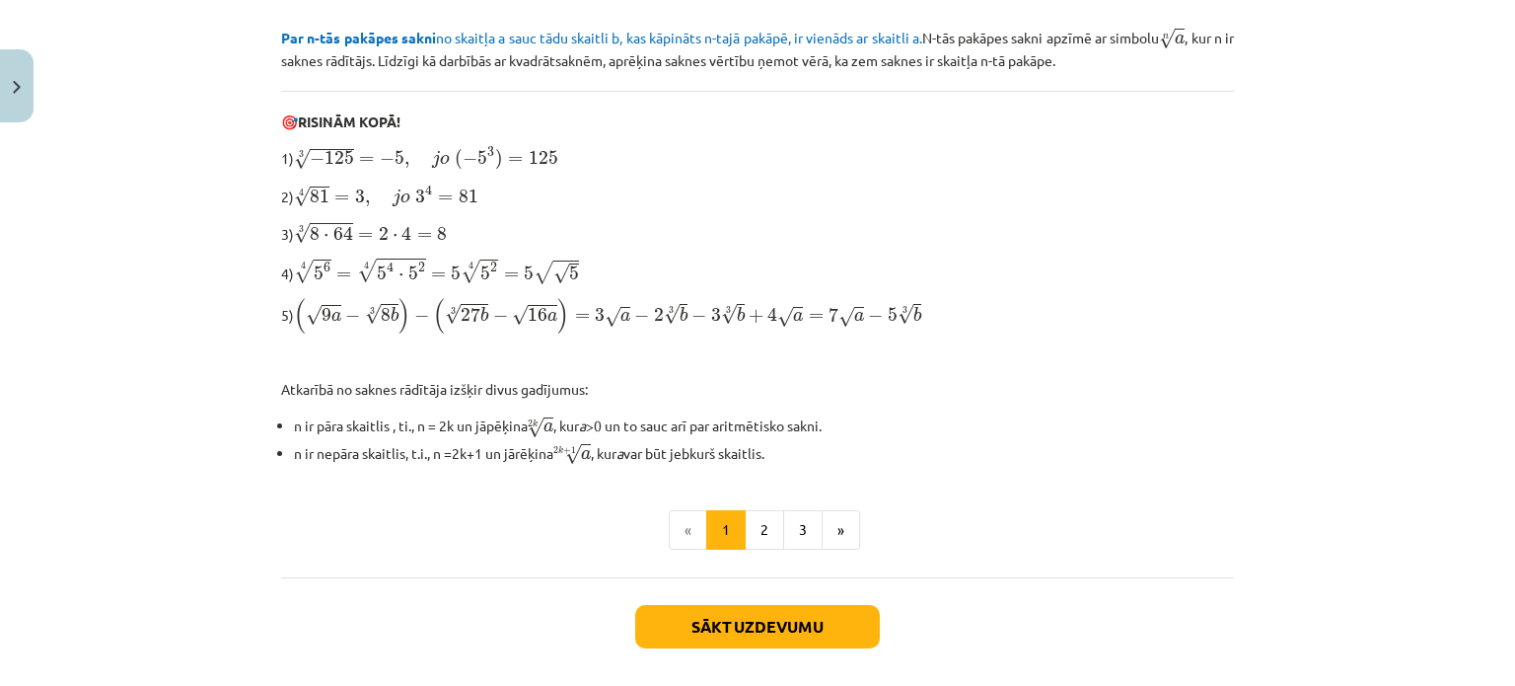
scroll to position [663, 0]
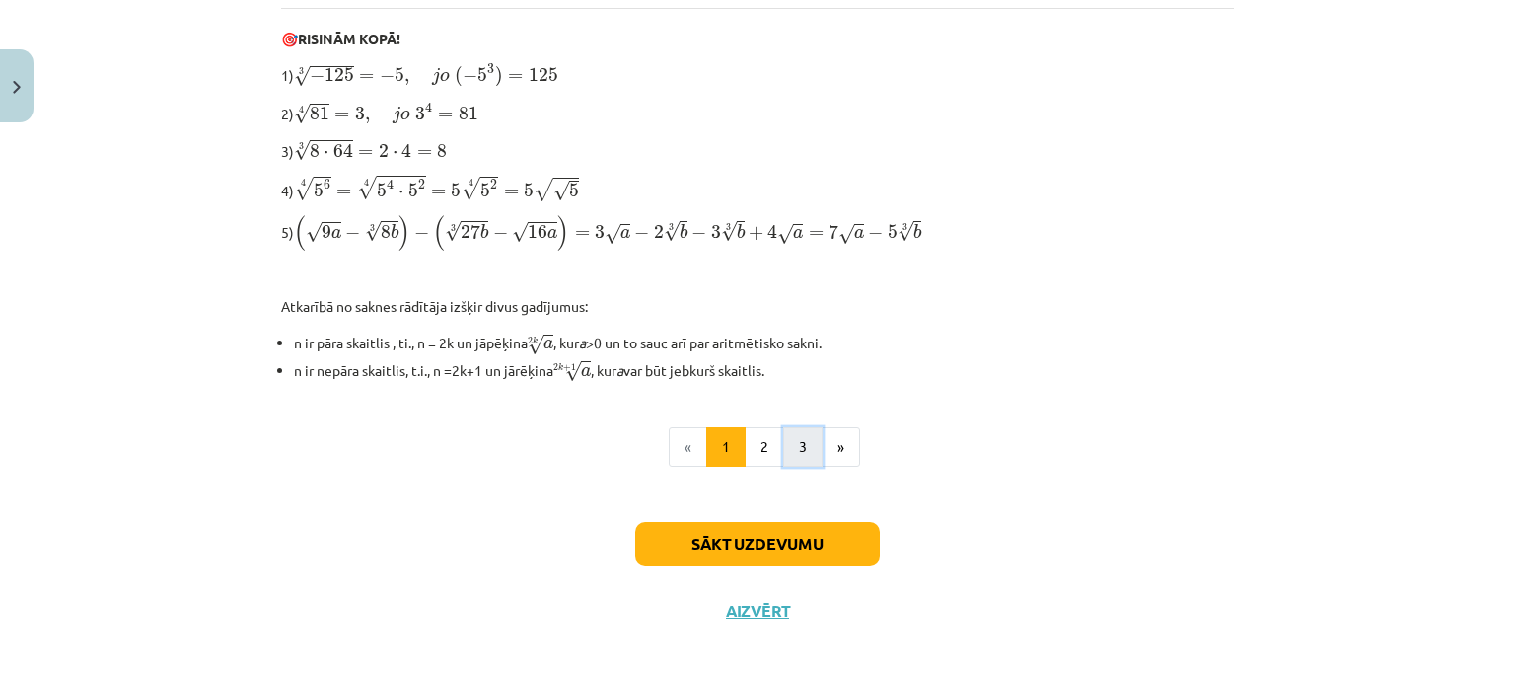
click at [810, 433] on button "3" at bounding box center [802, 446] width 39 height 39
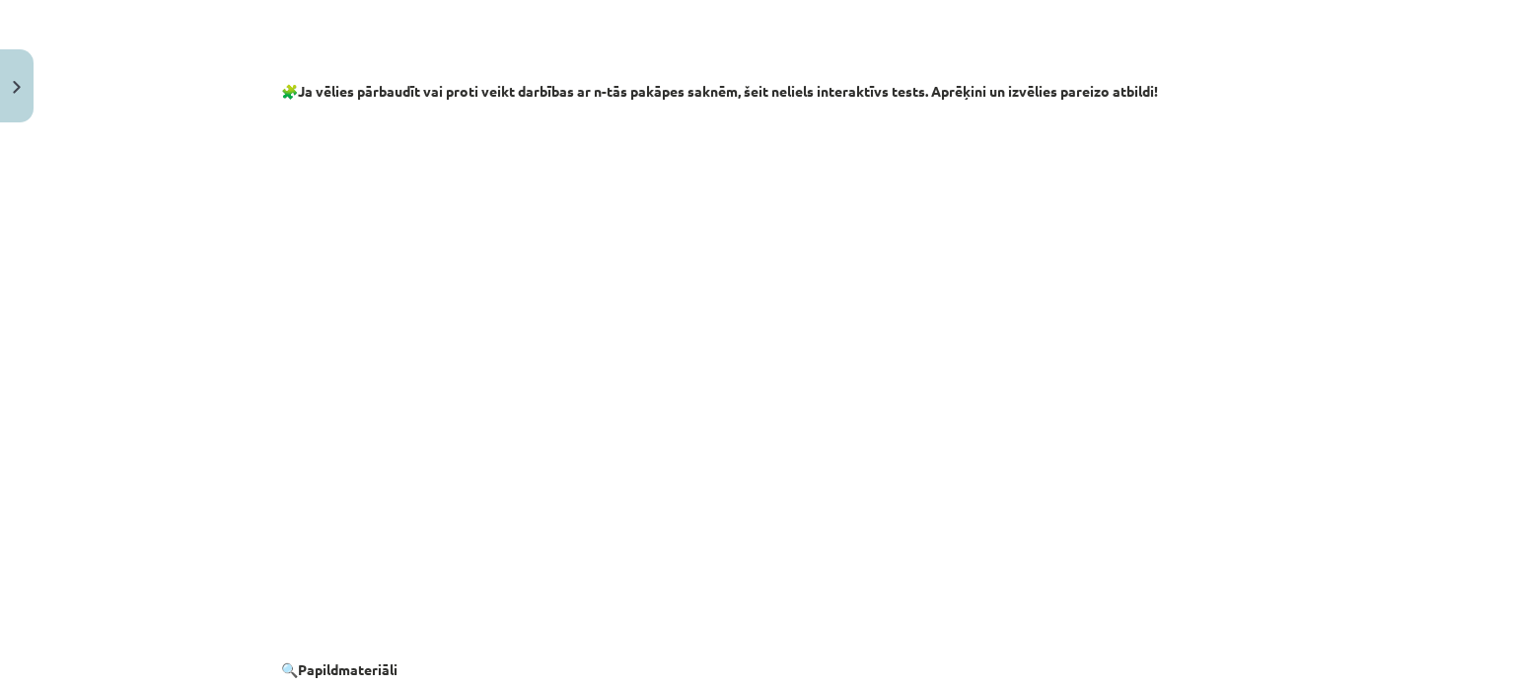
scroll to position [3615, 0]
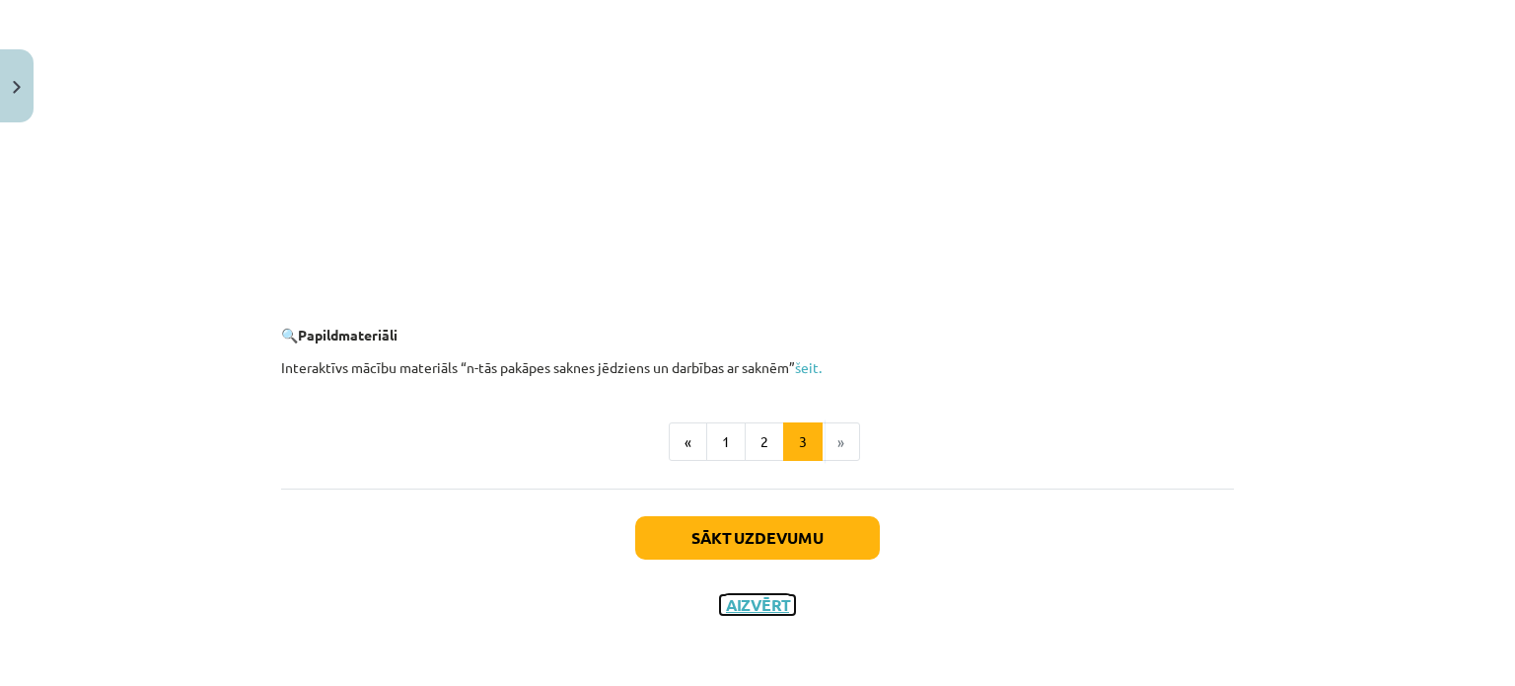
click at [739, 608] on button "Aizvērt" at bounding box center [757, 605] width 75 height 20
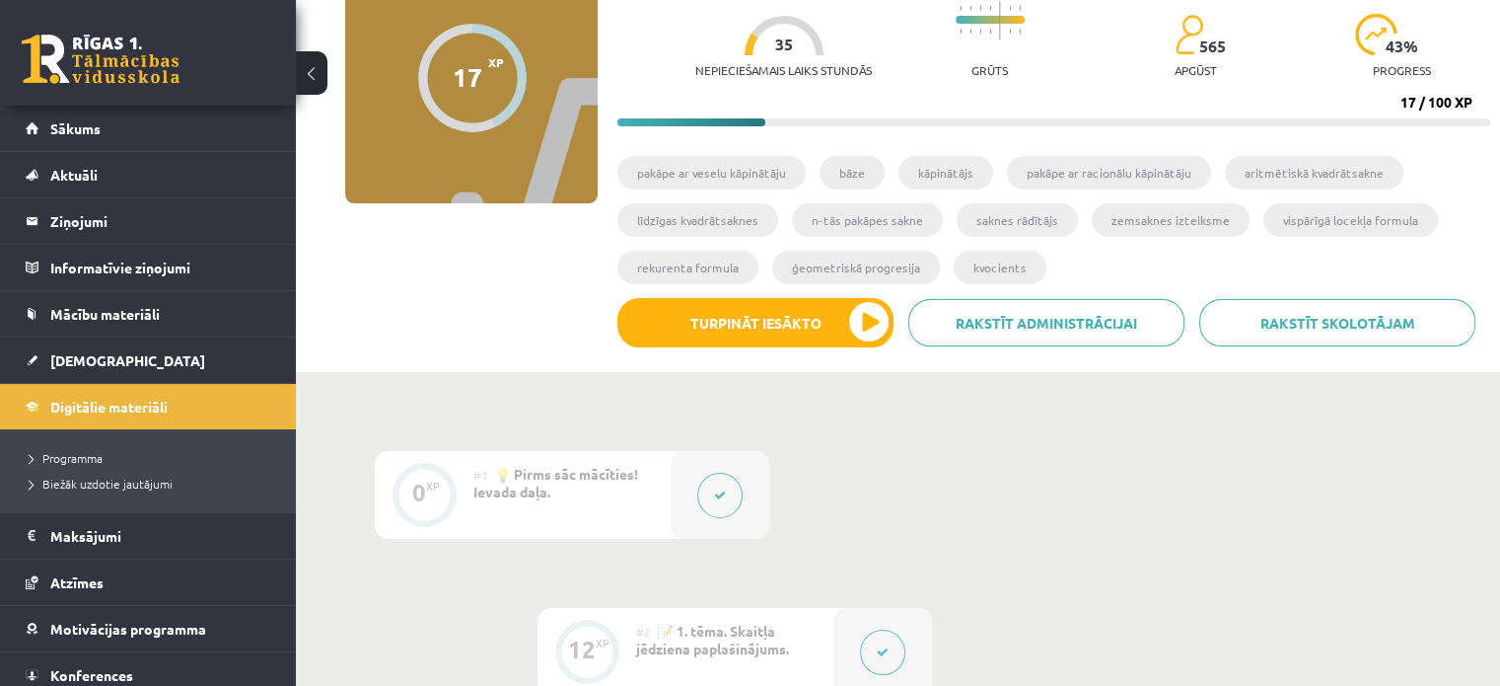
scroll to position [188, 0]
